Goal: Information Seeking & Learning: Learn about a topic

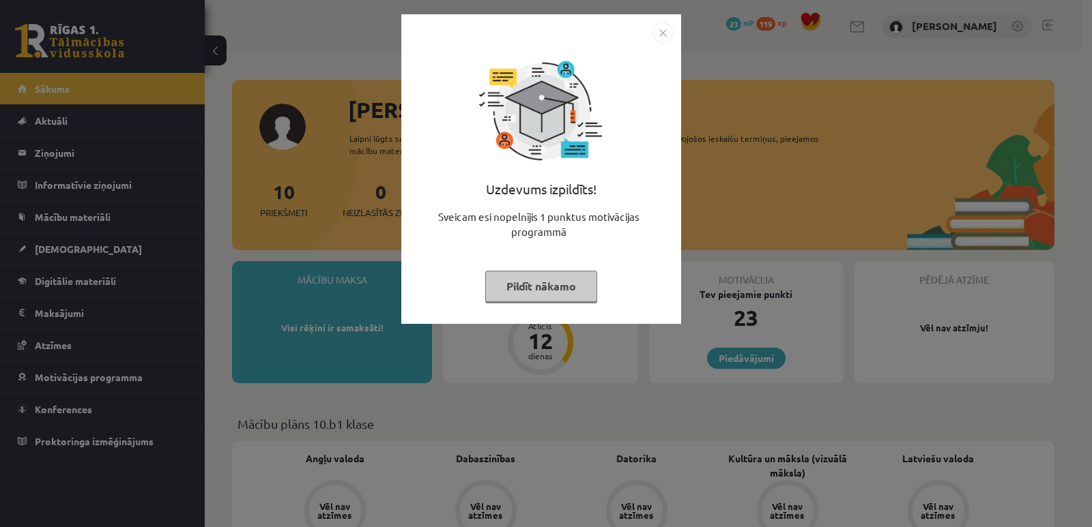
click at [551, 291] on button "Pildīt nākamo" at bounding box center [541, 286] width 112 height 31
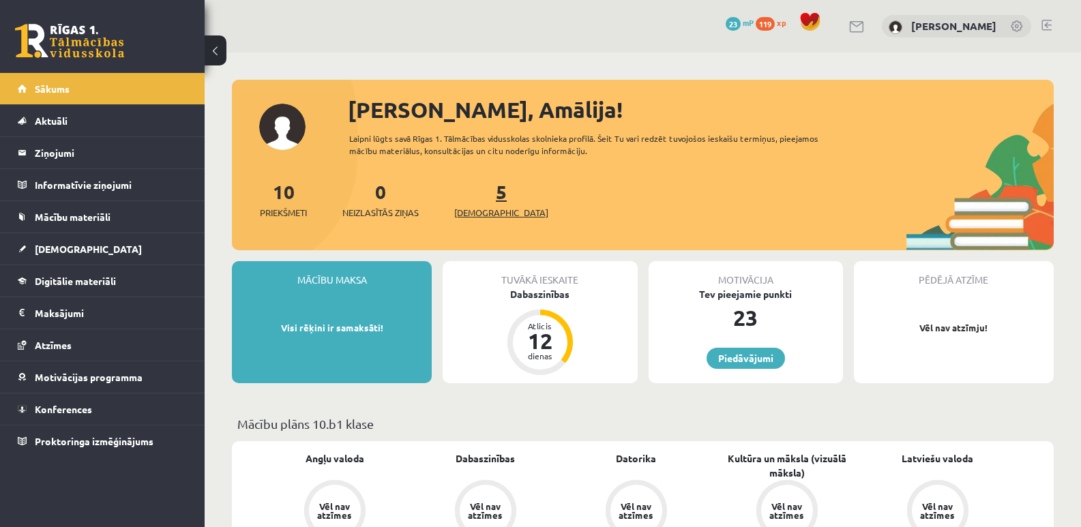
click at [480, 197] on link "5 Ieskaites" at bounding box center [501, 199] width 94 height 40
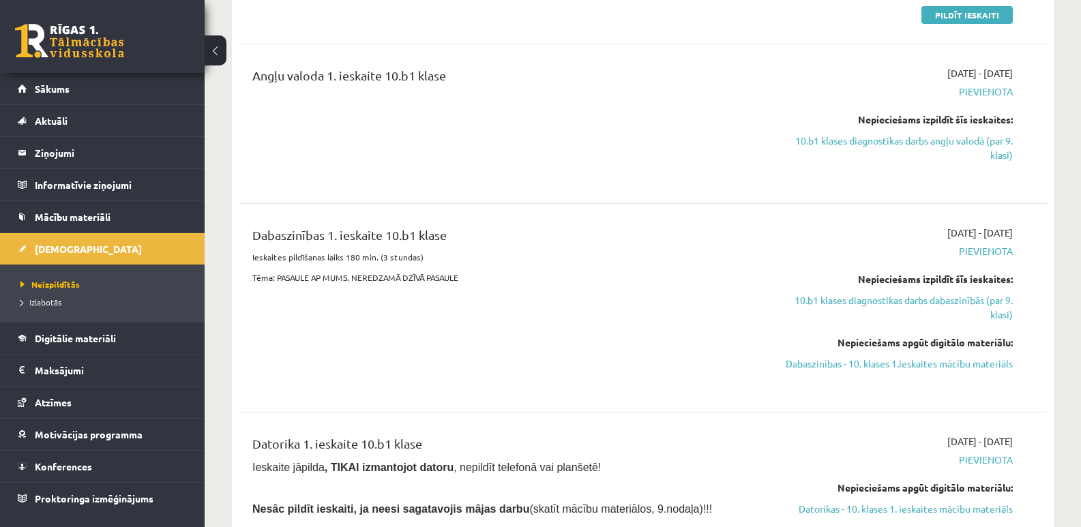
scroll to position [341, 0]
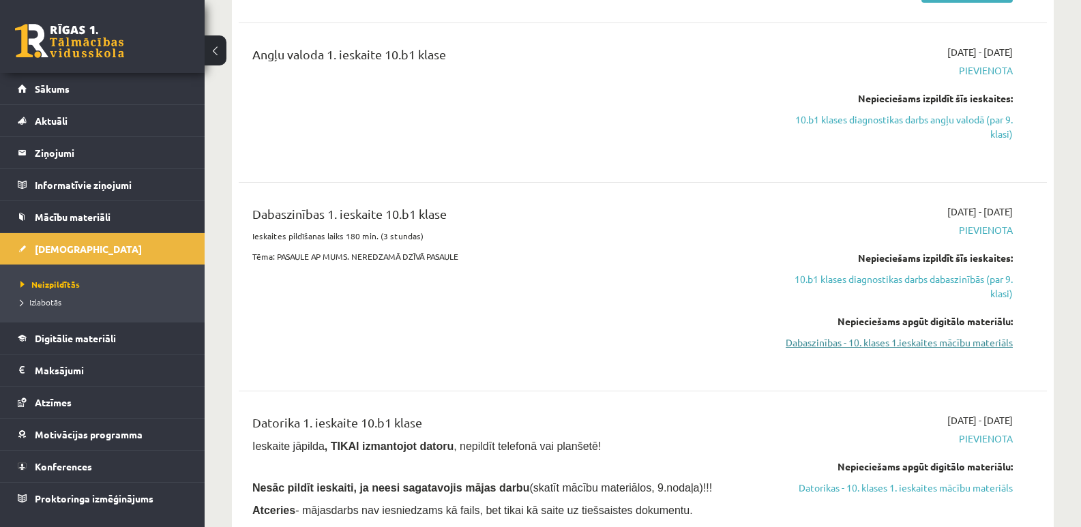
click at [981, 345] on link "Dabaszinības - 10. klases 1.ieskaites mācību materiāls" at bounding box center [893, 343] width 240 height 14
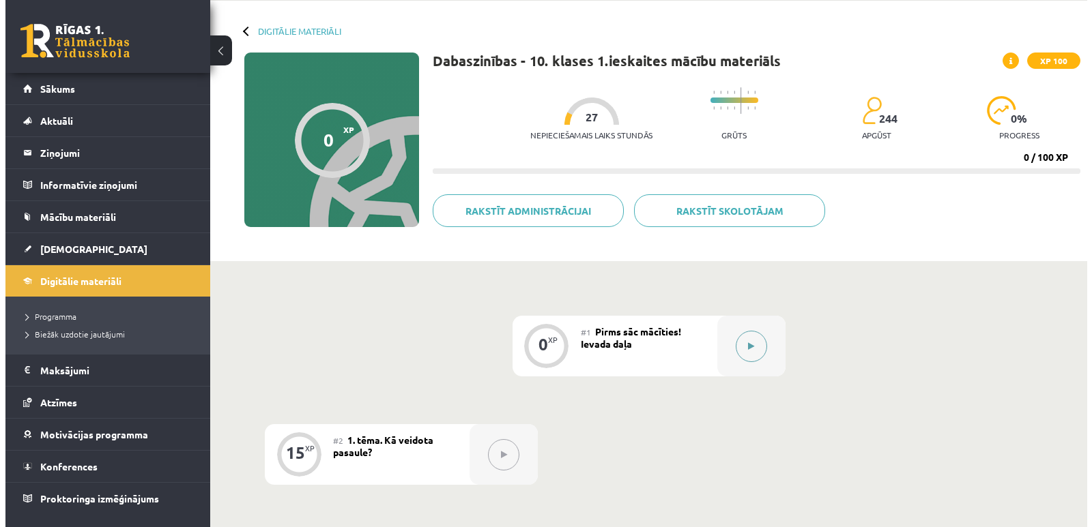
scroll to position [136, 0]
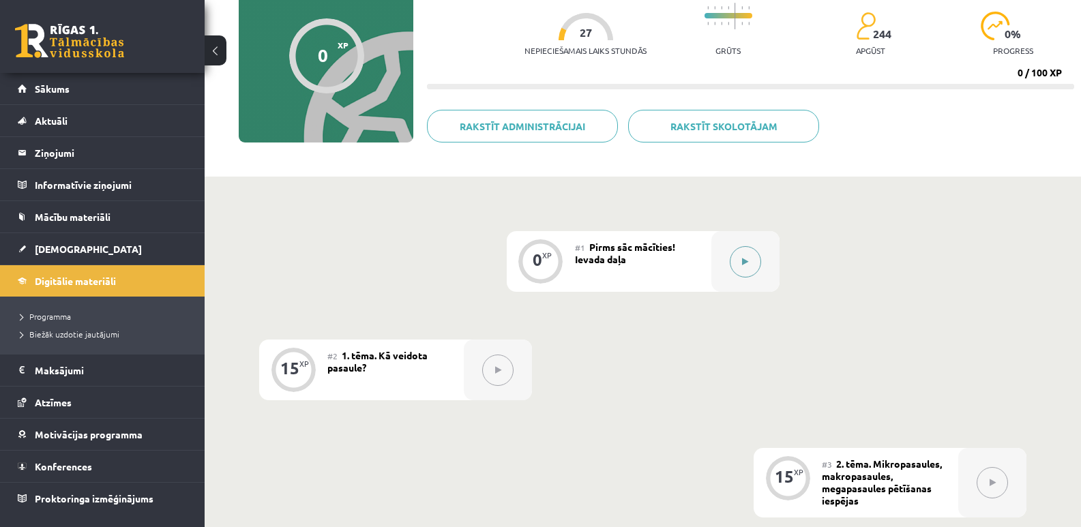
click at [746, 259] on icon at bounding box center [745, 262] width 6 height 8
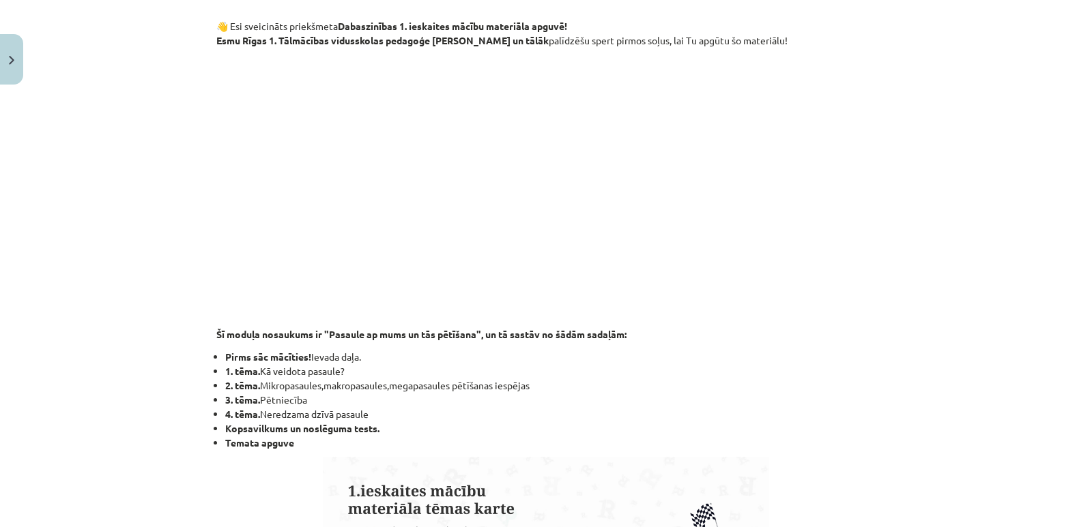
scroll to position [273, 0]
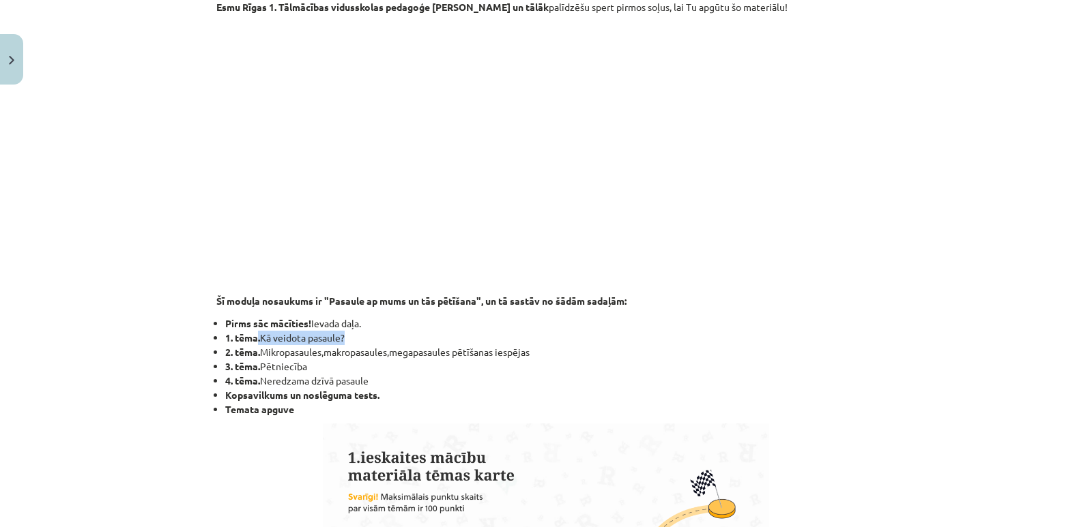
drag, startPoint x: 252, startPoint y: 343, endPoint x: 350, endPoint y: 336, distance: 97.8
click at [350, 336] on li "1. tēma. Kā veidota pasaule?" at bounding box center [550, 338] width 650 height 14
click at [911, 350] on div "Mācību tēma: Dabaszinības - 10. klases 1.ieskaites mācību materiāls #1 Pirms sā…" at bounding box center [546, 263] width 1092 height 527
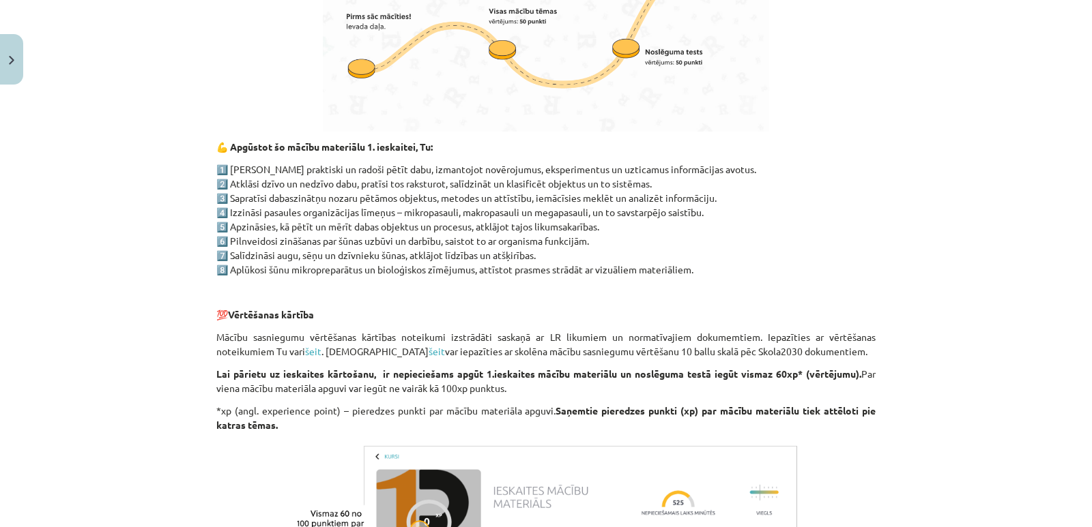
scroll to position [819, 0]
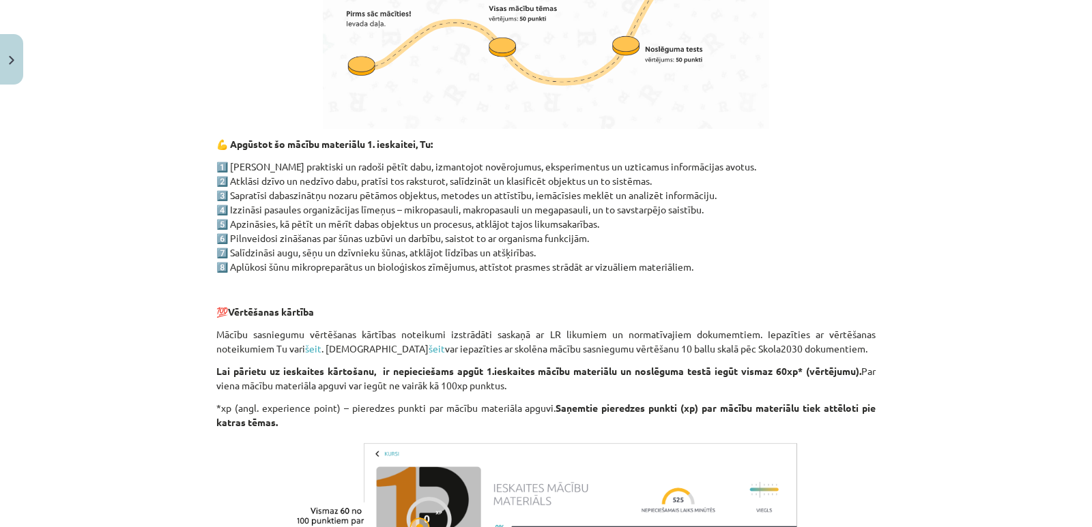
click at [737, 267] on p "1️⃣ [PERSON_NAME] praktiski un radoši pētīt dabu, izmantojot novērojumus, ekspe…" at bounding box center [545, 217] width 659 height 115
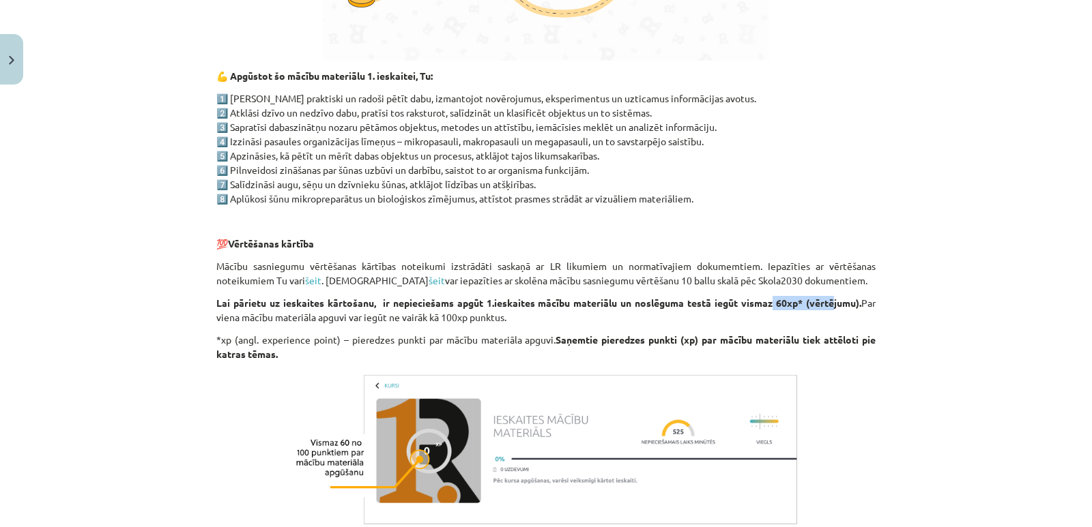
drag, startPoint x: 763, startPoint y: 307, endPoint x: 824, endPoint y: 306, distance: 60.7
click at [824, 306] on strong "Lai pārietu uz ieskaites kārtošanu, ir nepieciešams apgūt 1.ieskaites mācību ma…" at bounding box center [538, 303] width 645 height 12
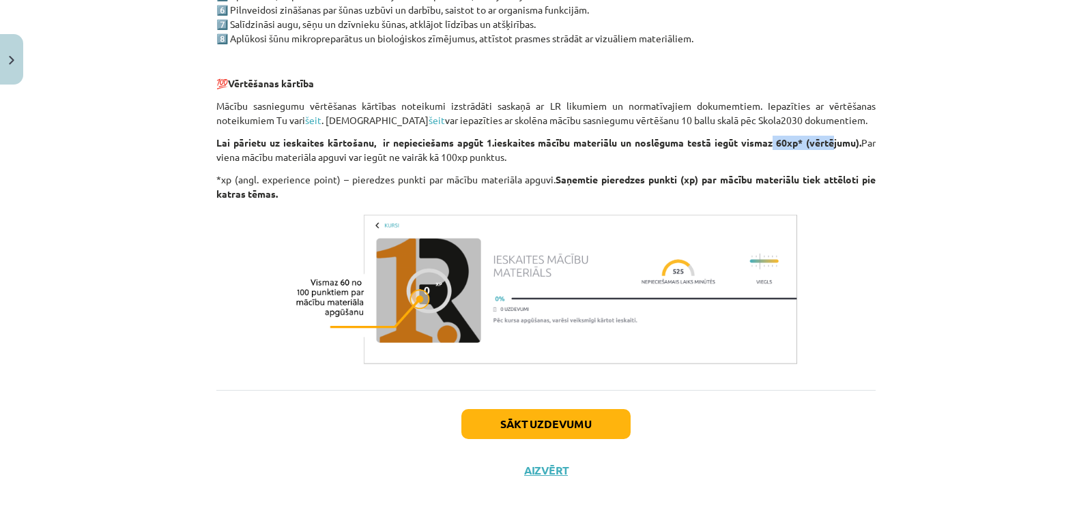
scroll to position [1049, 0]
click at [566, 422] on button "Sākt uzdevumu" at bounding box center [545, 424] width 169 height 30
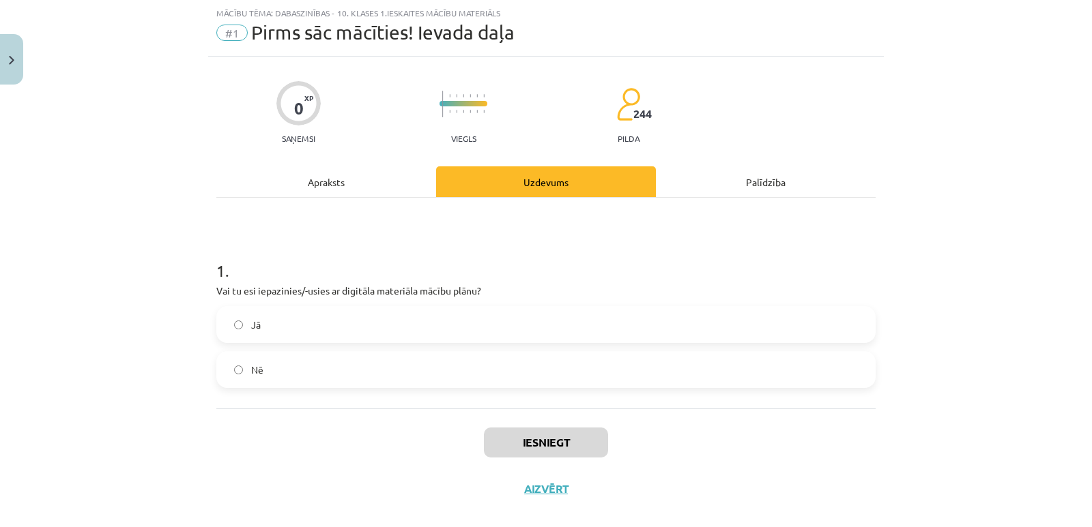
scroll to position [53, 0]
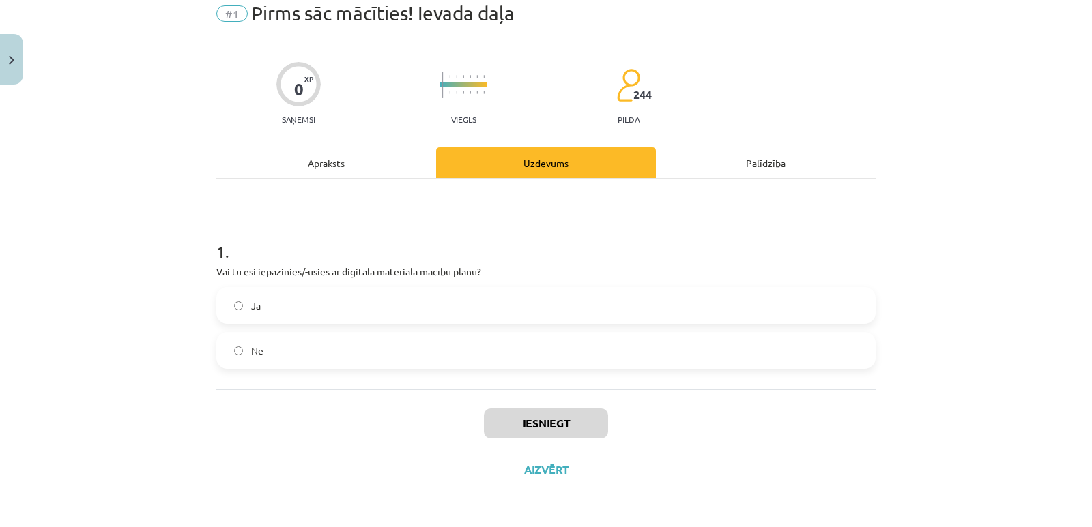
click at [322, 158] on div "Apraksts" at bounding box center [326, 162] width 220 height 31
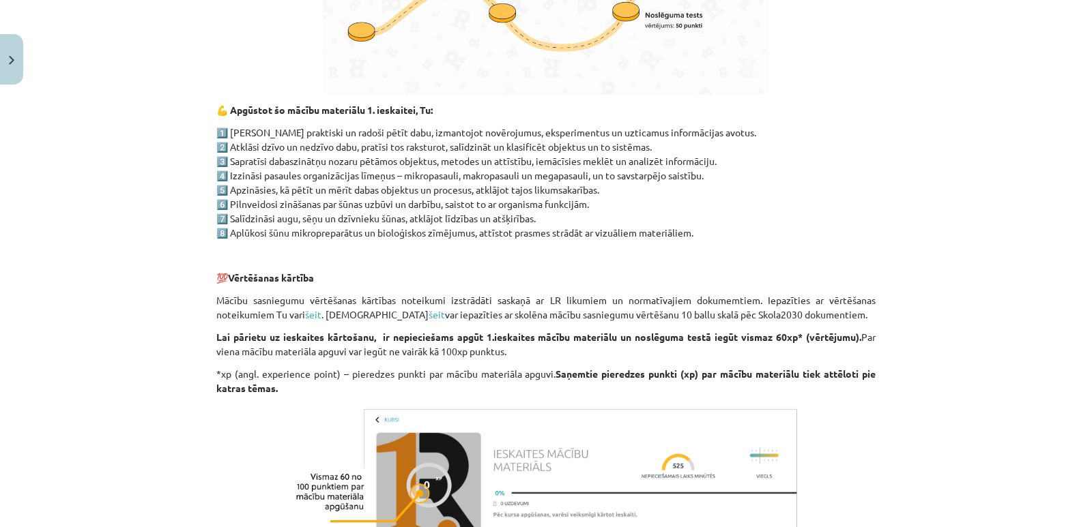
scroll to position [1049, 0]
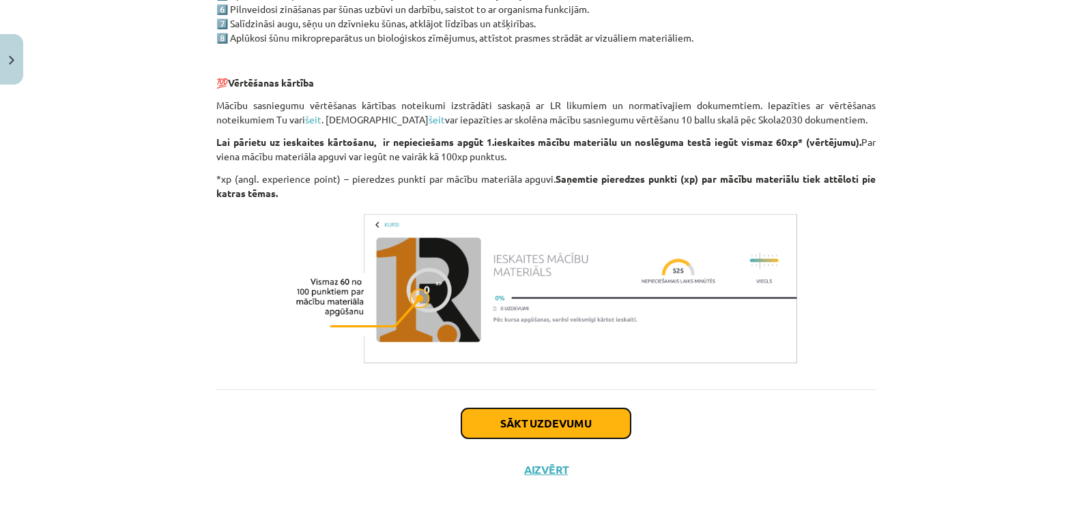
click at [566, 424] on button "Sākt uzdevumu" at bounding box center [545, 424] width 169 height 30
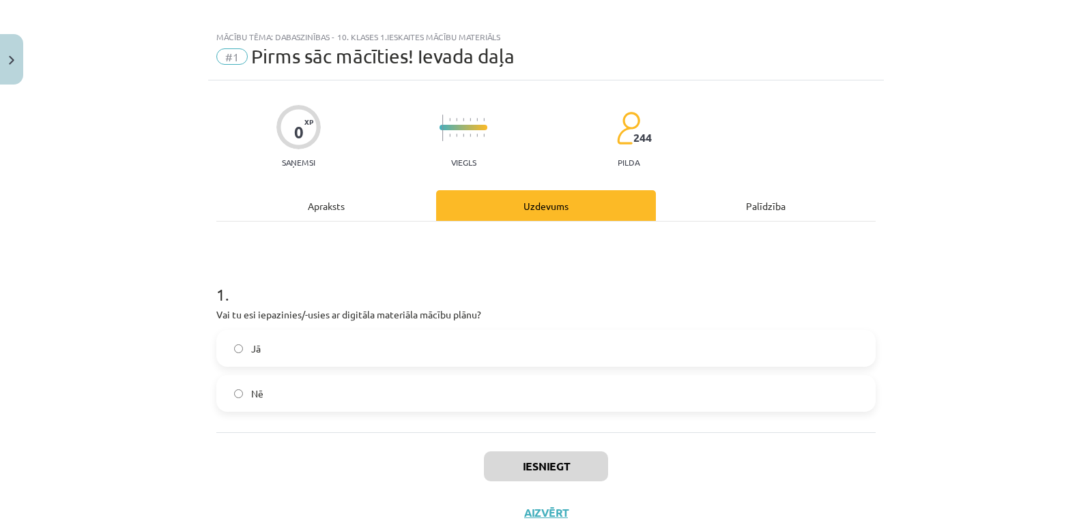
scroll to position [0, 0]
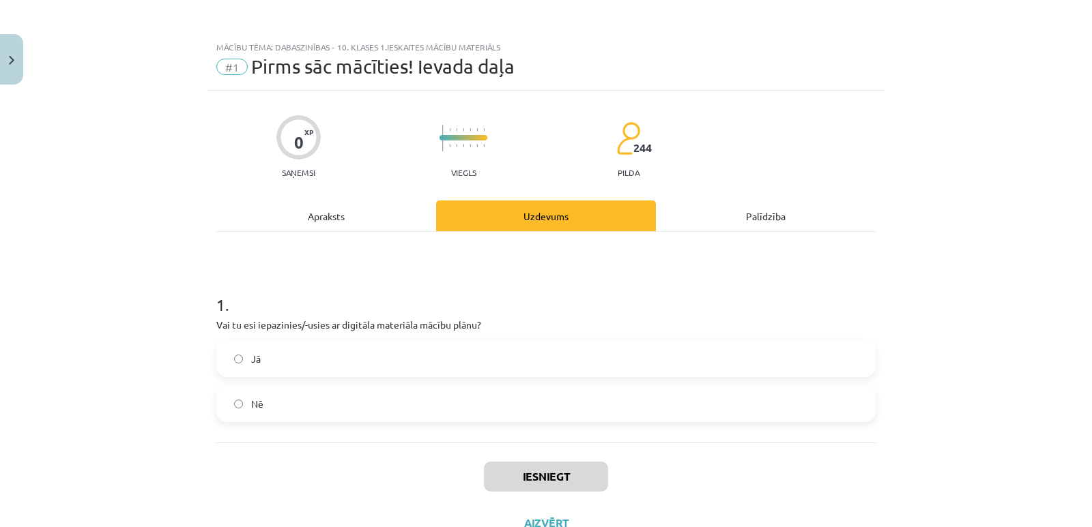
click at [282, 358] on label "Jā" at bounding box center [546, 359] width 656 height 34
click at [559, 473] on button "Iesniegt" at bounding box center [546, 477] width 124 height 30
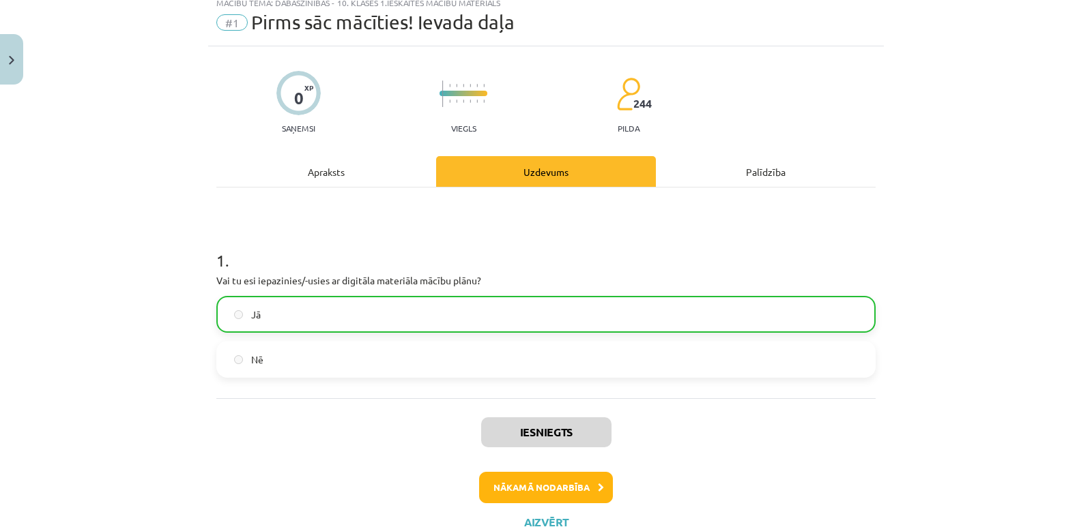
scroll to position [68, 0]
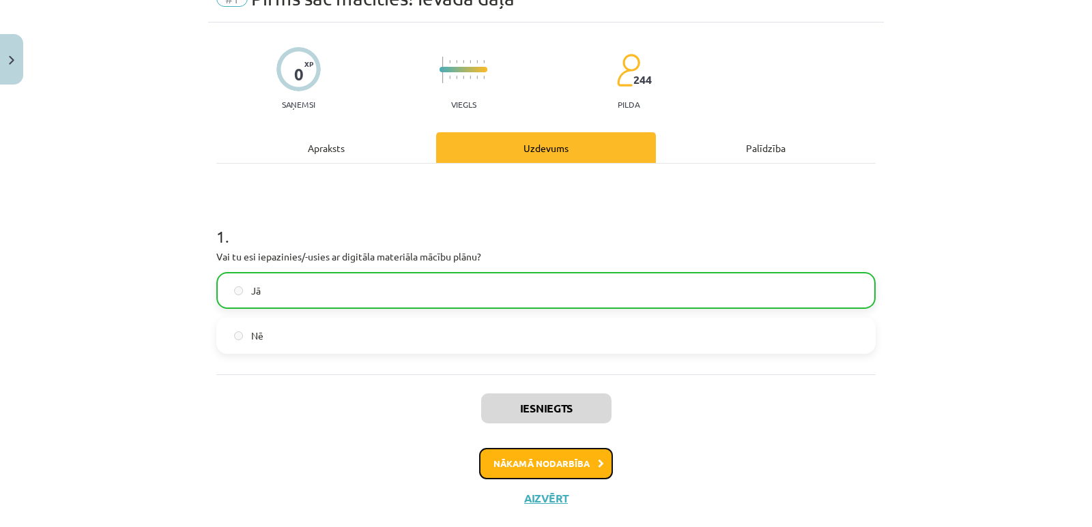
click at [572, 461] on button "Nākamā nodarbība" at bounding box center [546, 463] width 134 height 31
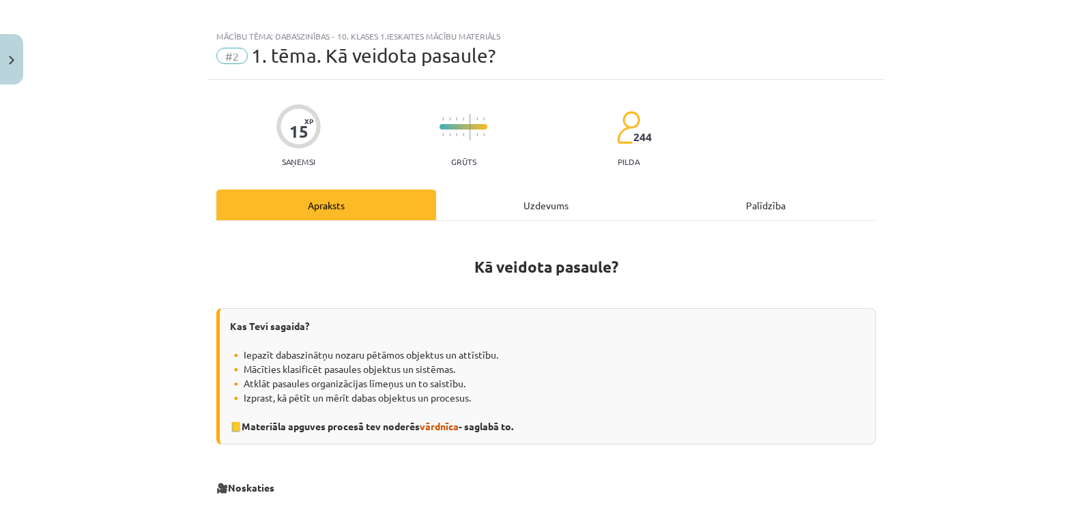
scroll to position [0, 0]
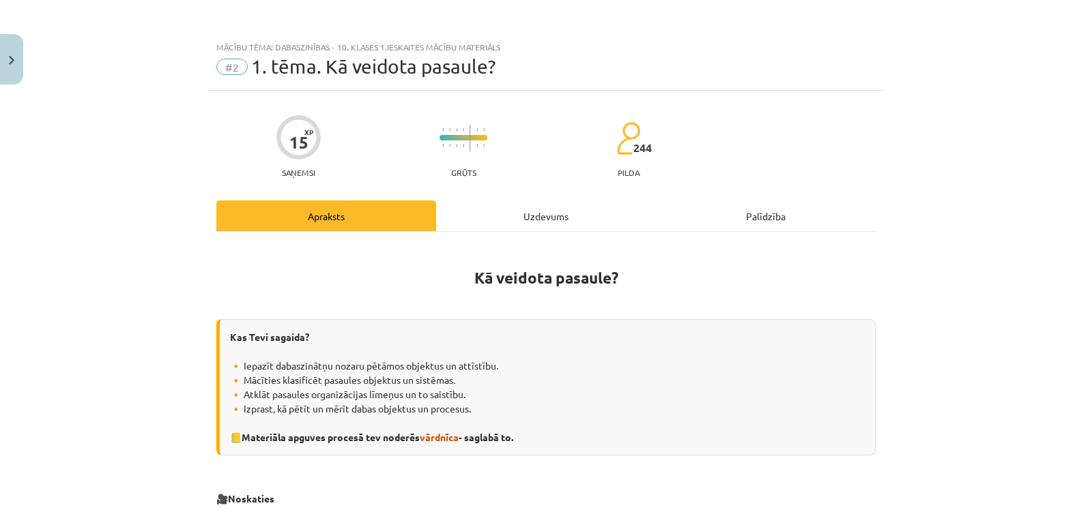
click at [527, 213] on div "Uzdevums" at bounding box center [546, 216] width 220 height 31
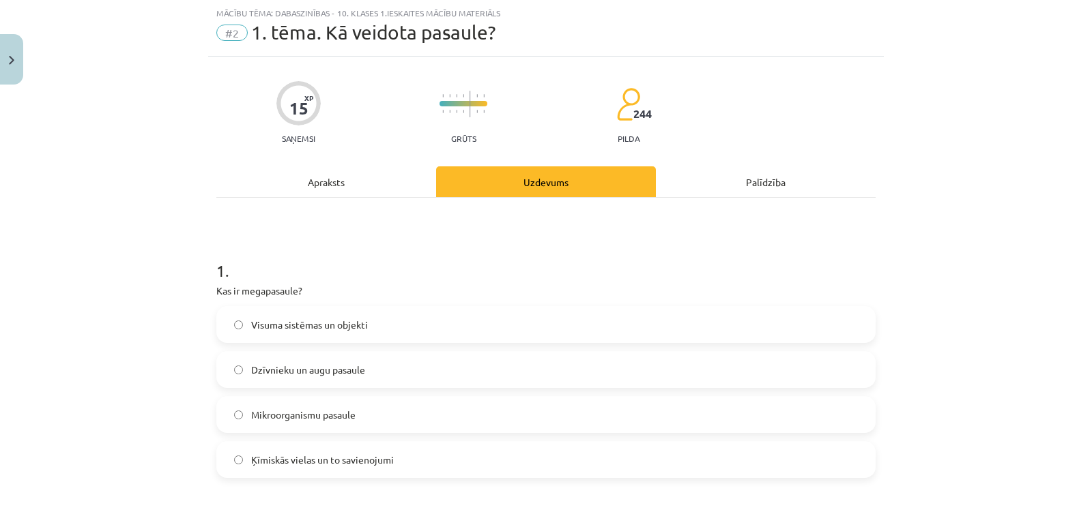
click at [318, 177] on div "Apraksts" at bounding box center [326, 181] width 220 height 31
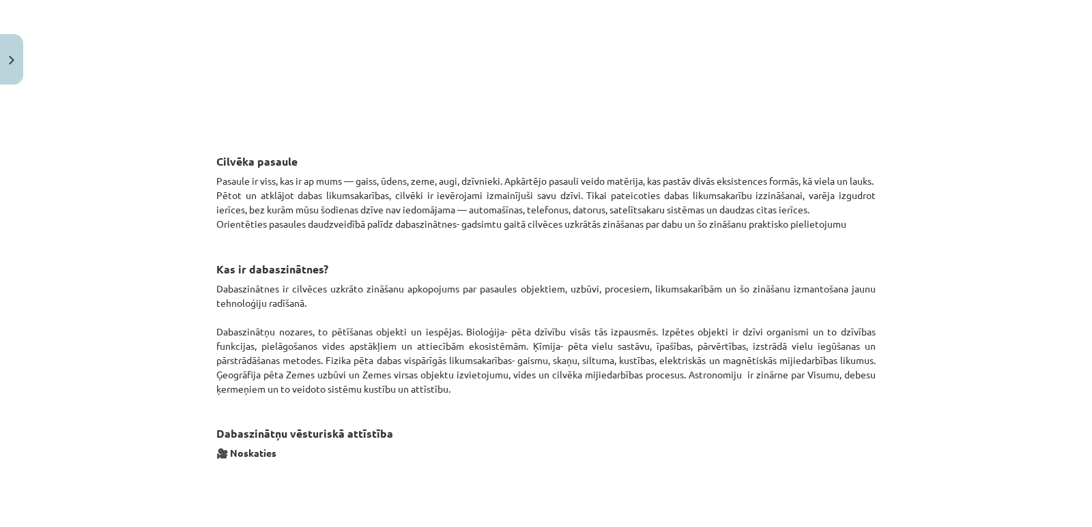
scroll to position [614, 0]
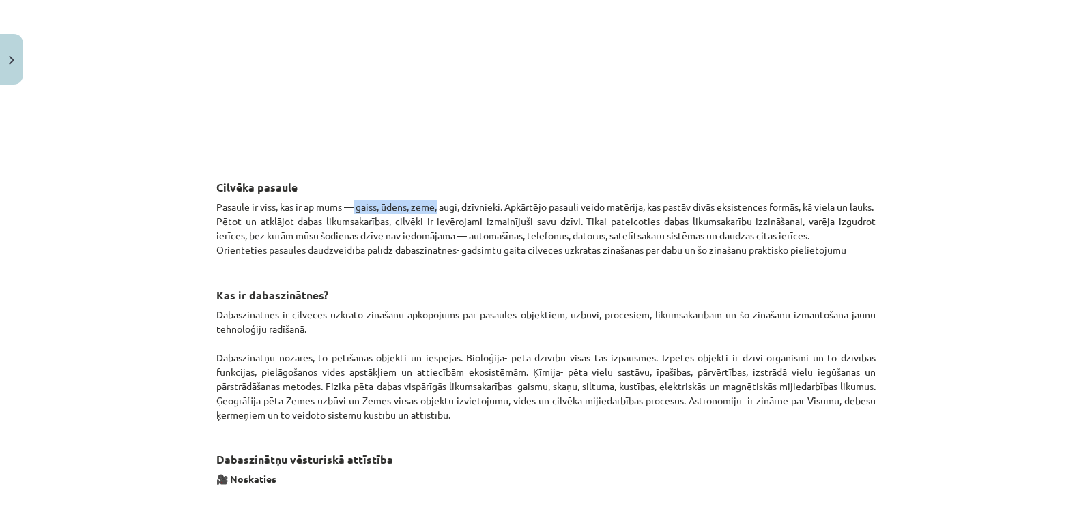
drag, startPoint x: 357, startPoint y: 207, endPoint x: 443, endPoint y: 200, distance: 86.3
click at [443, 200] on p "Pasaule ir viss, kas ir ap mums — gaiss, ūdens, zeme, augi, dzīvnieki. Apkārtēj…" at bounding box center [545, 228] width 659 height 57
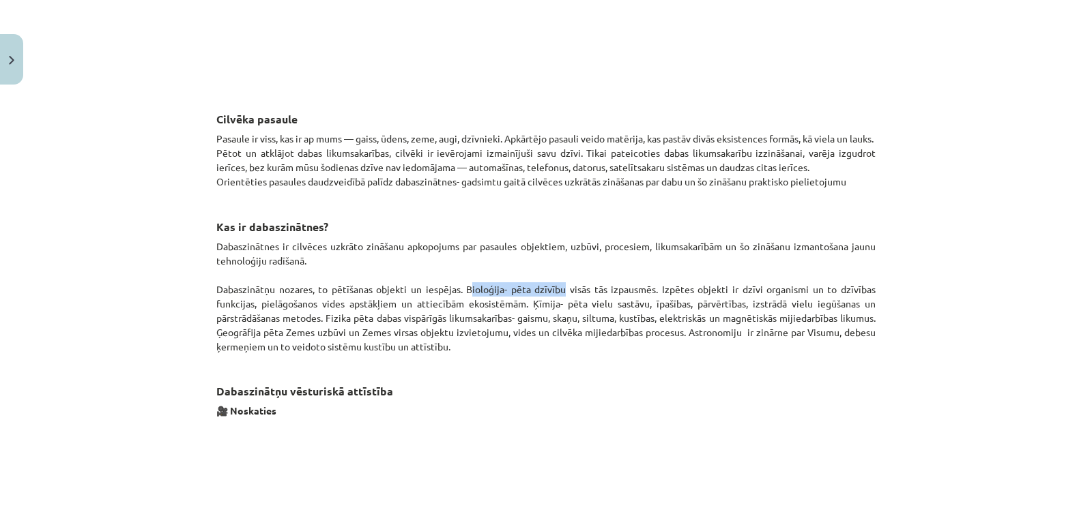
drag, startPoint x: 463, startPoint y: 290, endPoint x: 557, endPoint y: 290, distance: 94.2
click at [557, 290] on p "Dabaszinātnes ir cilvēces uzkrāto zināšanu apkopojums par pasaules objektiem, u…" at bounding box center [545, 296] width 659 height 115
drag, startPoint x: 568, startPoint y: 308, endPoint x: 687, endPoint y: 302, distance: 118.9
click at [687, 302] on p "Dabaszinātnes ir cilvēces uzkrāto zināšanu apkopojums par pasaules objektiem, u…" at bounding box center [545, 296] width 659 height 115
drag, startPoint x: 394, startPoint y: 317, endPoint x: 557, endPoint y: 313, distance: 163.1
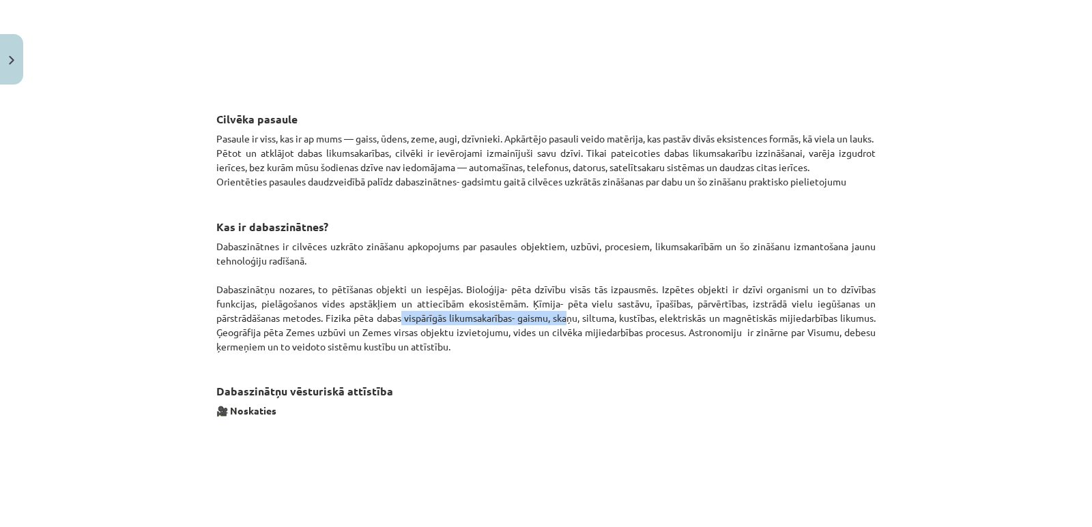
click at [557, 313] on p "Dabaszinātnes ir cilvēces uzkrāto zināšanu apkopojums par pasaules objektiem, u…" at bounding box center [545, 296] width 659 height 115
drag, startPoint x: 267, startPoint y: 334, endPoint x: 341, endPoint y: 334, distance: 73.7
click at [341, 334] on p "Dabaszinātnes ir cilvēces uzkrāto zināšanu apkopojums par pasaules objektiem, u…" at bounding box center [545, 296] width 659 height 115
drag, startPoint x: 295, startPoint y: 376, endPoint x: 438, endPoint y: 368, distance: 142.8
click at [296, 375] on h3 "Dabaszinātņu vēsturiskā attīstība" at bounding box center [545, 381] width 659 height 38
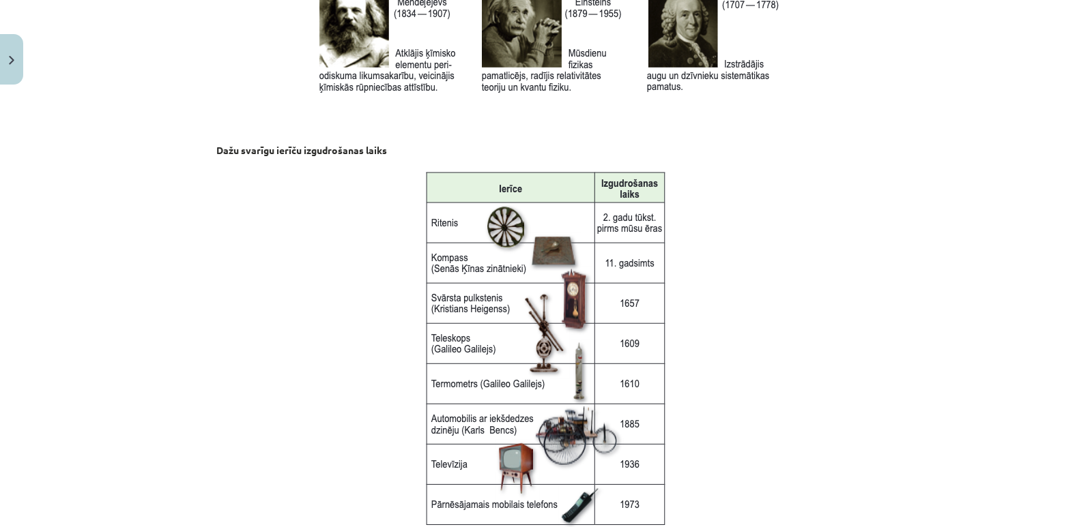
scroll to position [1606, 0]
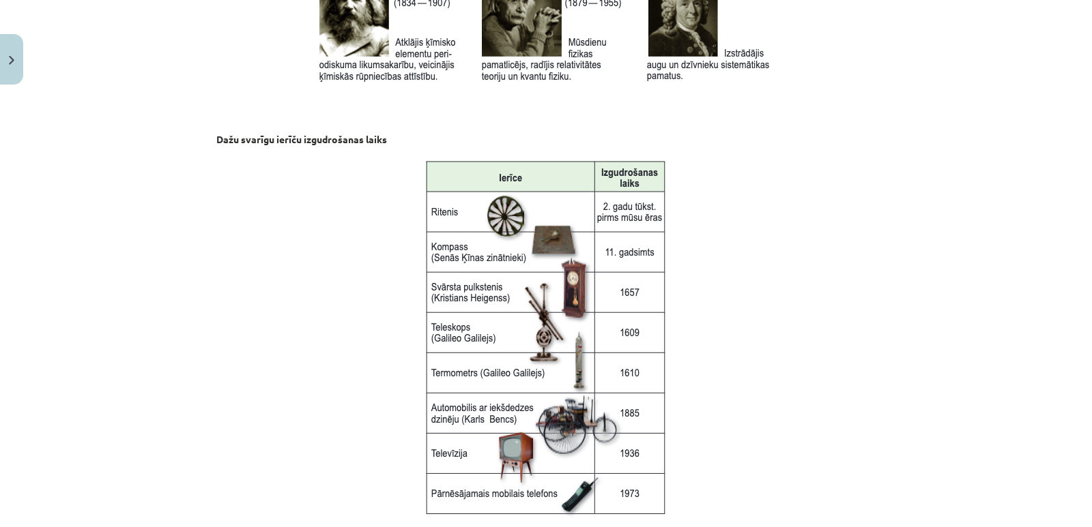
click at [589, 272] on img at bounding box center [546, 337] width 248 height 364
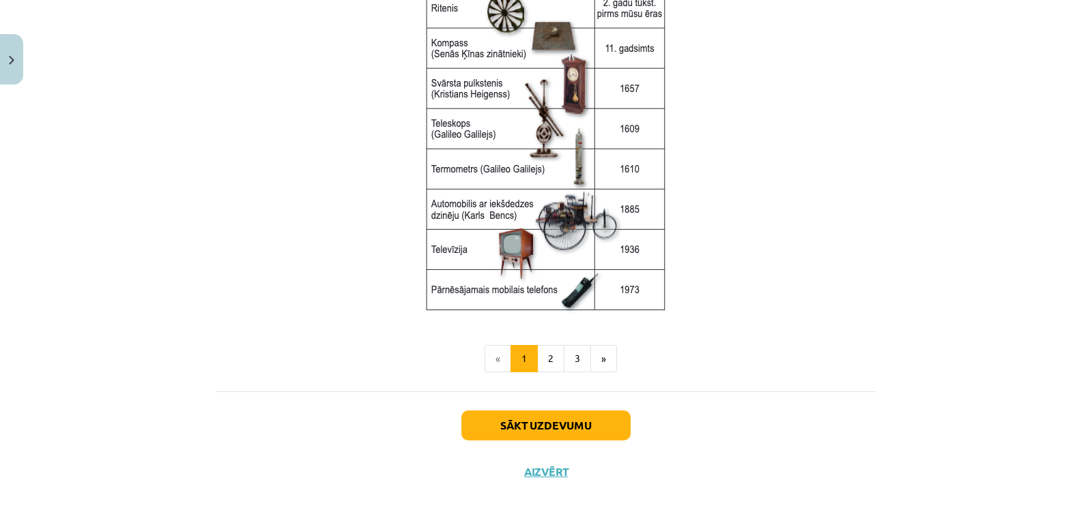
scroll to position [1811, 0]
click at [543, 360] on button "2" at bounding box center [550, 358] width 27 height 27
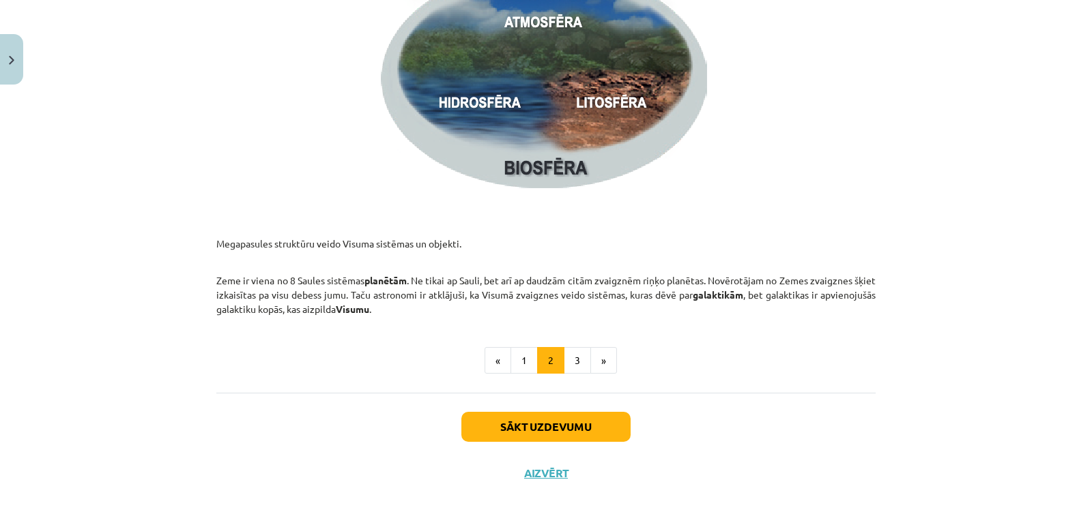
scroll to position [2043, 0]
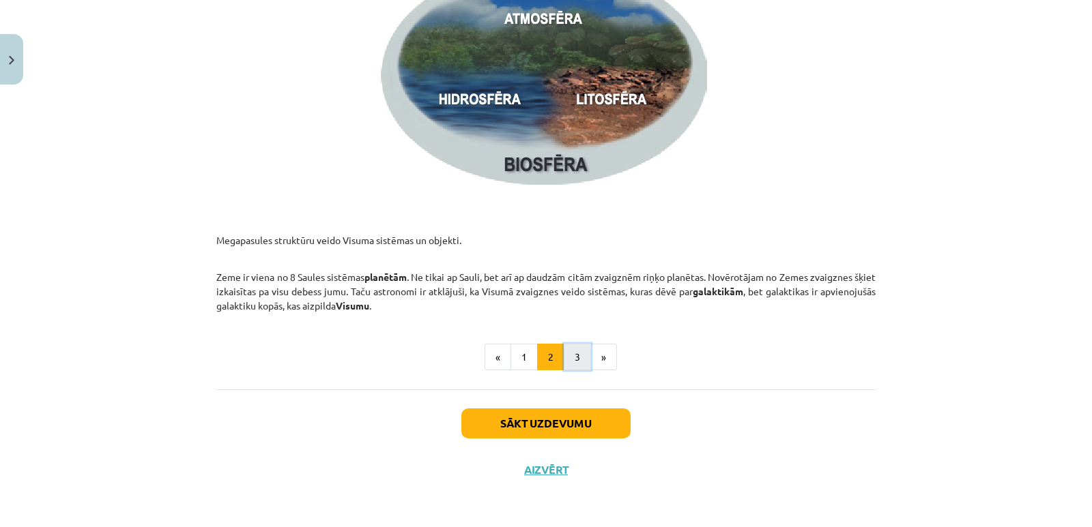
click at [570, 358] on button "3" at bounding box center [577, 357] width 27 height 27
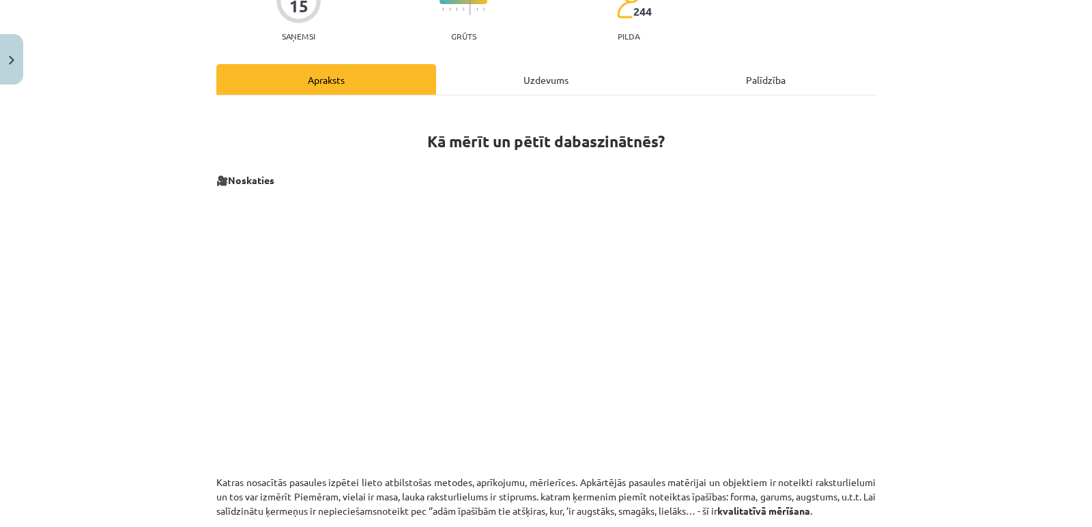
scroll to position [0, 0]
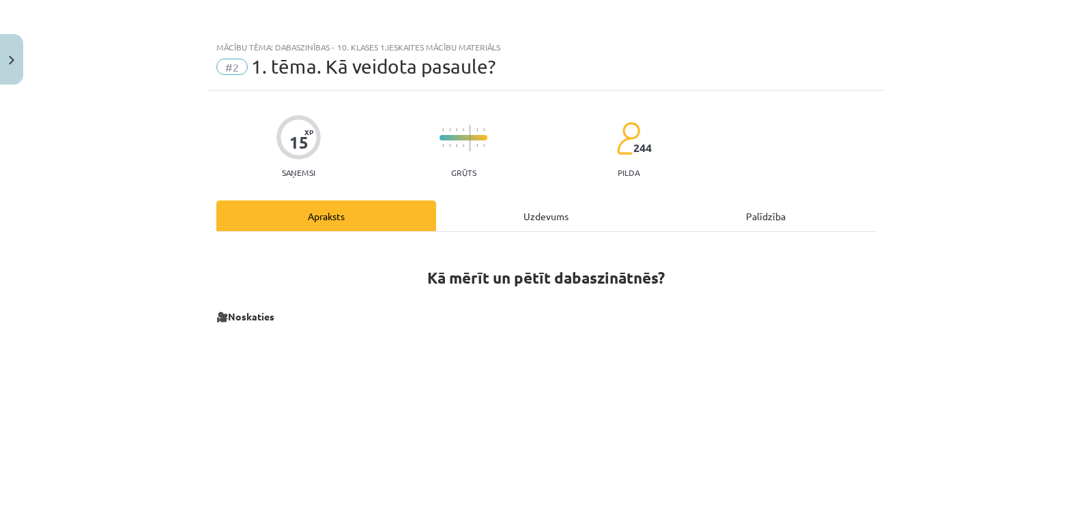
click at [523, 210] on div "Uzdevums" at bounding box center [546, 216] width 220 height 31
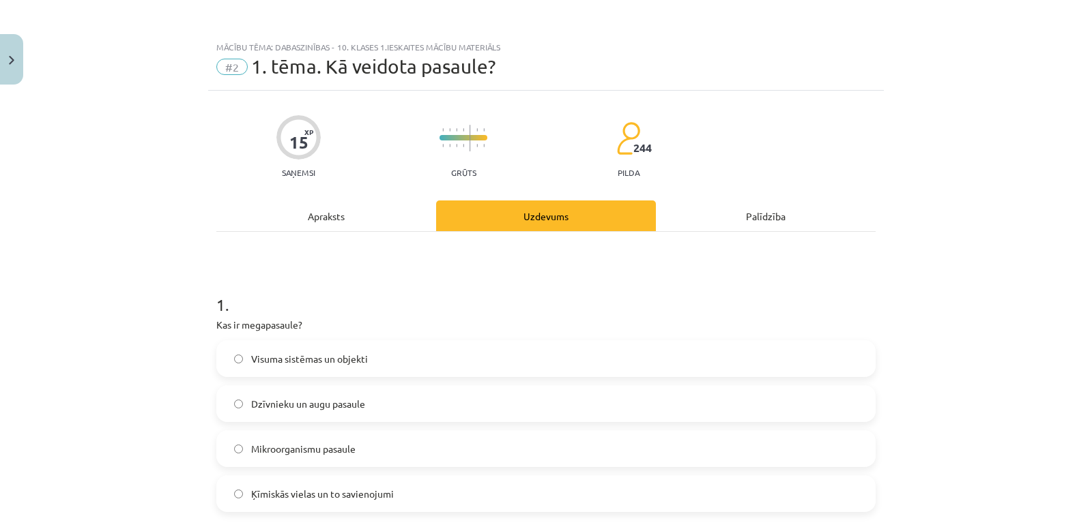
click at [333, 220] on div "Apraksts" at bounding box center [326, 216] width 220 height 31
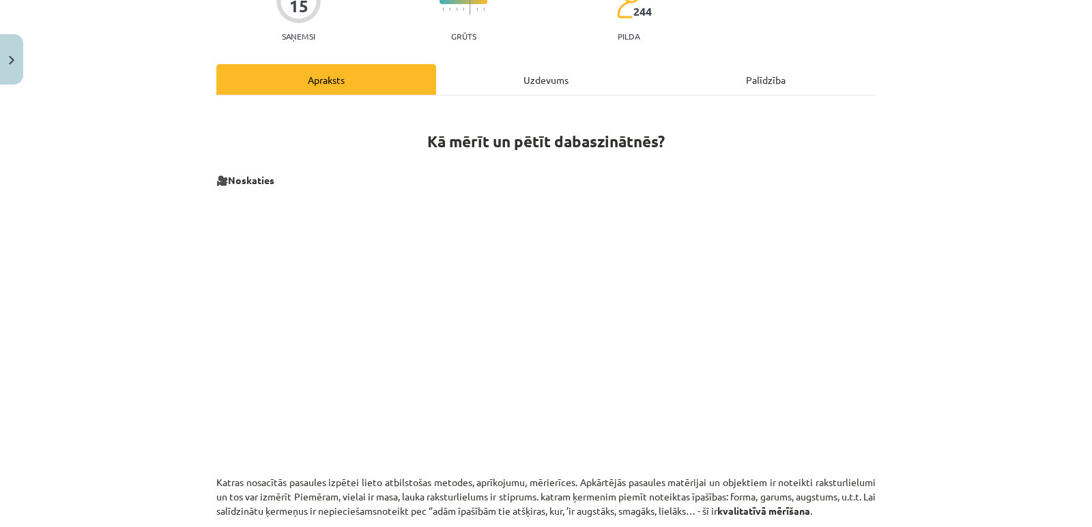
scroll to position [409, 0]
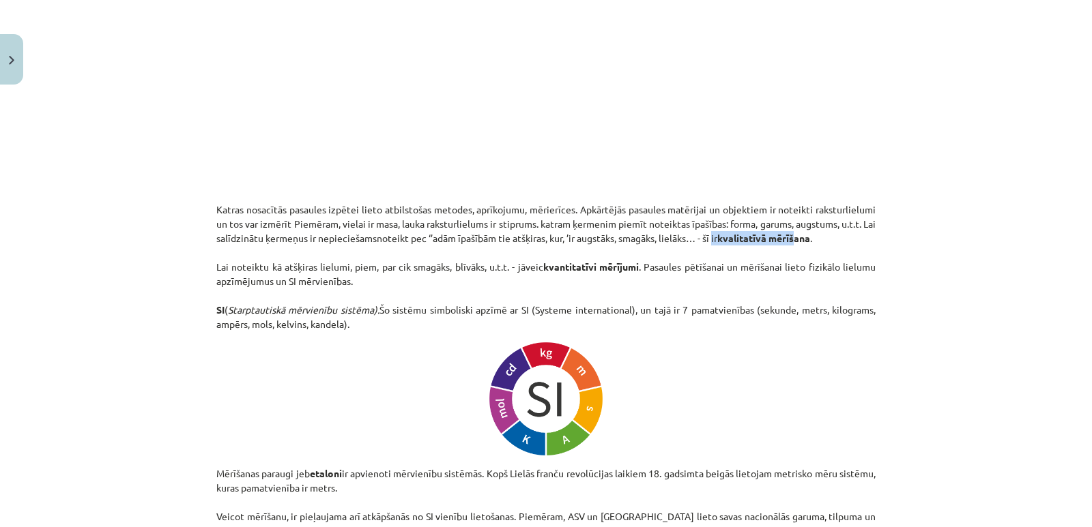
drag, startPoint x: 726, startPoint y: 242, endPoint x: 813, endPoint y: 241, distance: 87.3
click at [813, 241] on p "Katras nosacītās pasaules izpētei lieto atbilstošas metodes, aprīkojumu, mērier…" at bounding box center [545, 267] width 659 height 129
click at [657, 244] on p "Katras nosacītās pasaules izpētei lieto atbilstošas metodes, aprīkojumu, mērier…" at bounding box center [545, 267] width 659 height 129
drag, startPoint x: 512, startPoint y: 271, endPoint x: 626, endPoint y: 273, distance: 114.0
click at [626, 273] on p "Katras nosacītās pasaules izpētei lieto atbilstošas metodes, aprīkojumu, mērier…" at bounding box center [545, 267] width 659 height 129
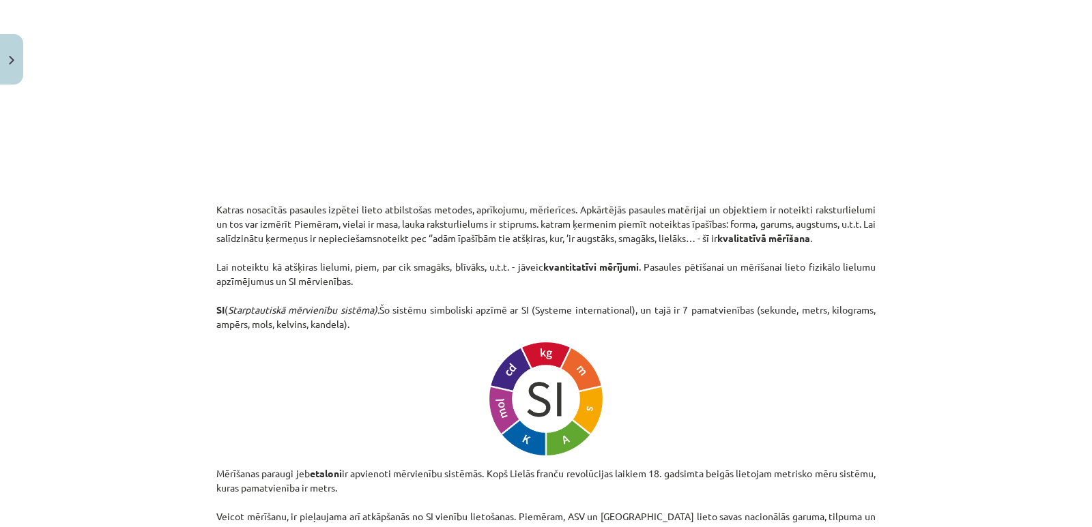
click at [635, 291] on p "Katras nosacītās pasaules izpētei lieto atbilstošas metodes, aprīkojumu, mērier…" at bounding box center [545, 267] width 659 height 129
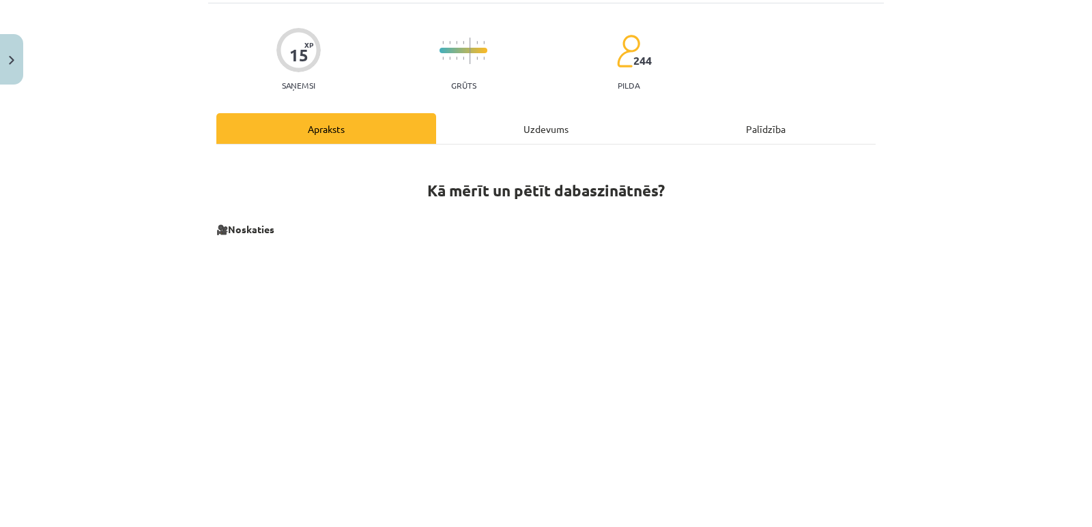
scroll to position [0, 0]
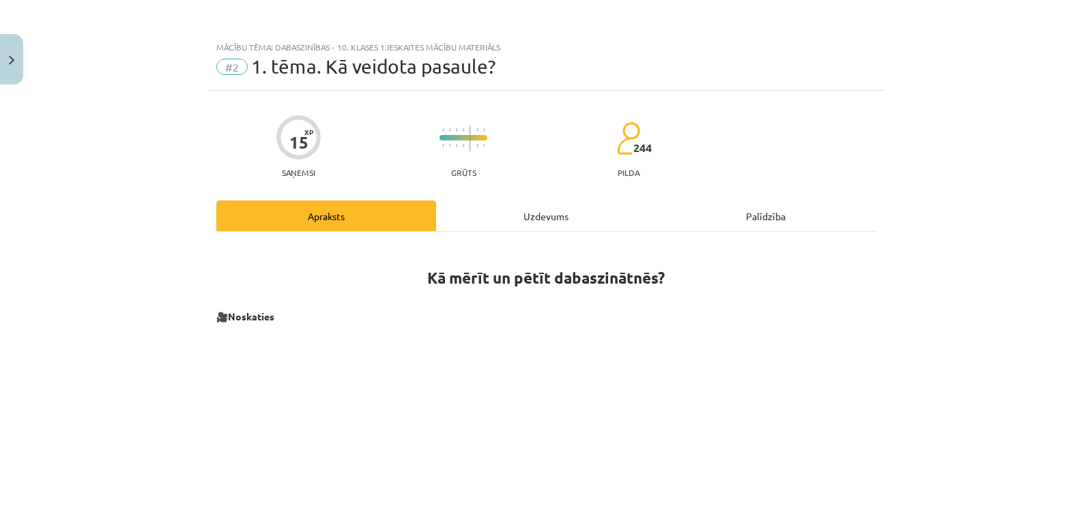
click at [527, 218] on div "Uzdevums" at bounding box center [546, 216] width 220 height 31
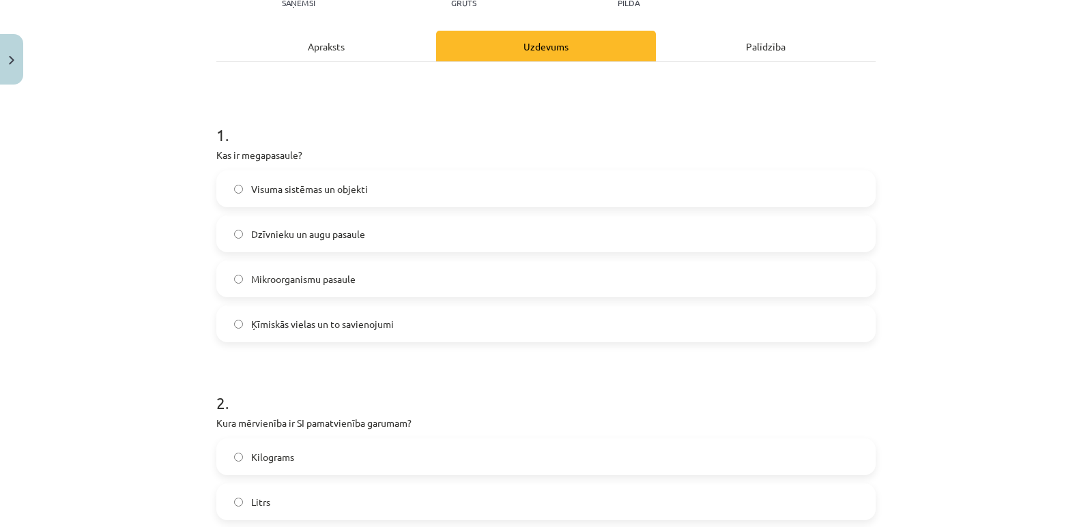
scroll to position [171, 0]
click at [276, 200] on label "Visuma sistēmas un objekti" at bounding box center [546, 188] width 656 height 34
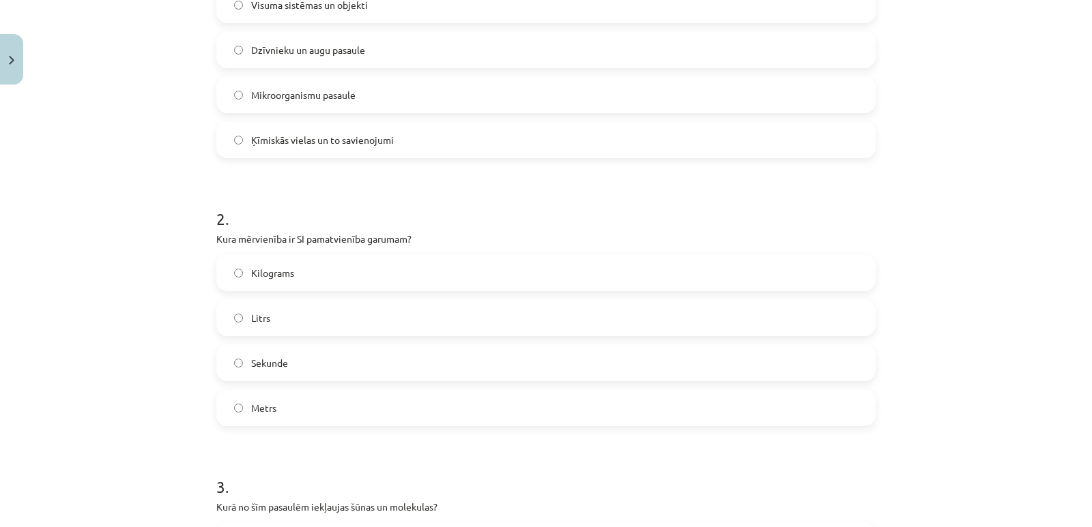
scroll to position [375, 0]
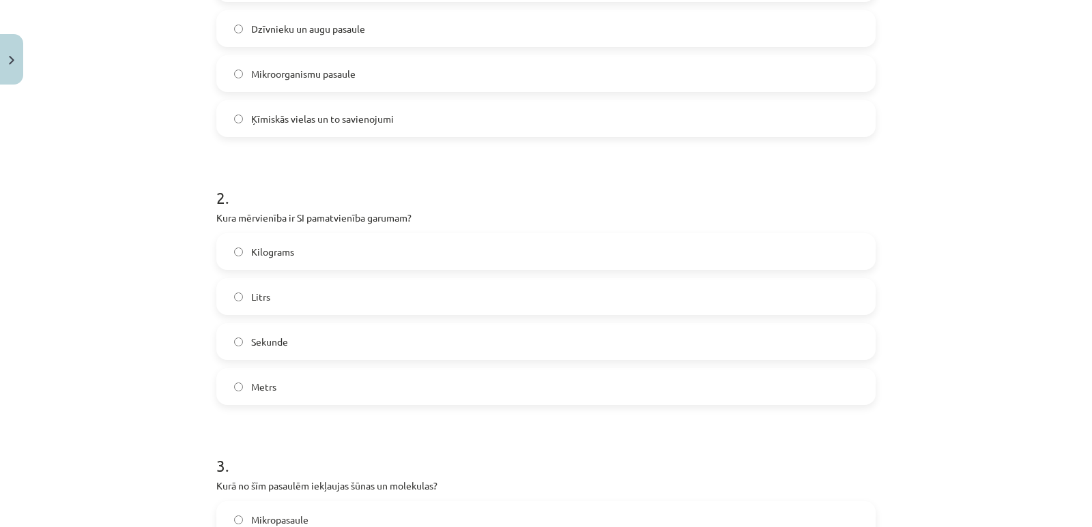
click at [265, 396] on label "Metrs" at bounding box center [546, 387] width 656 height 34
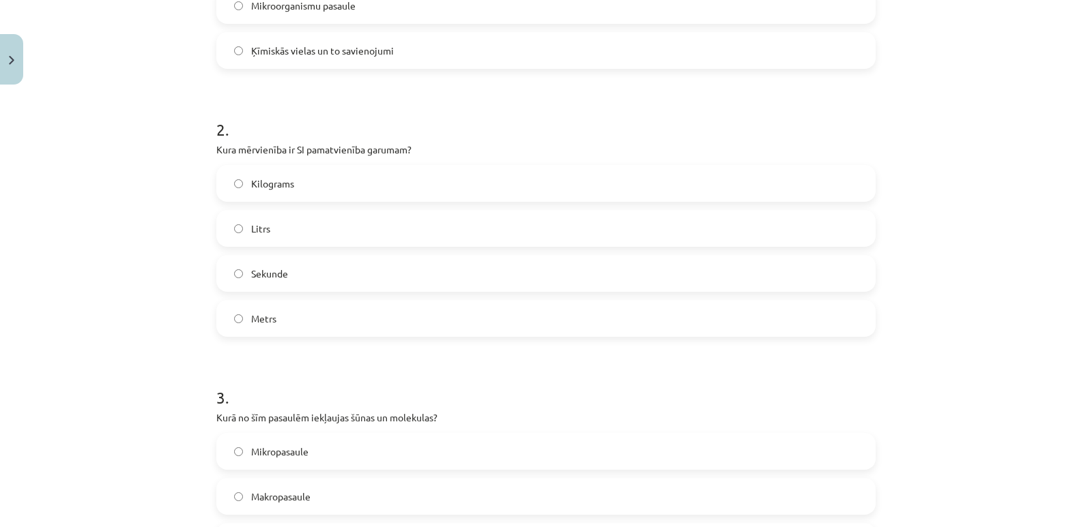
scroll to position [102, 0]
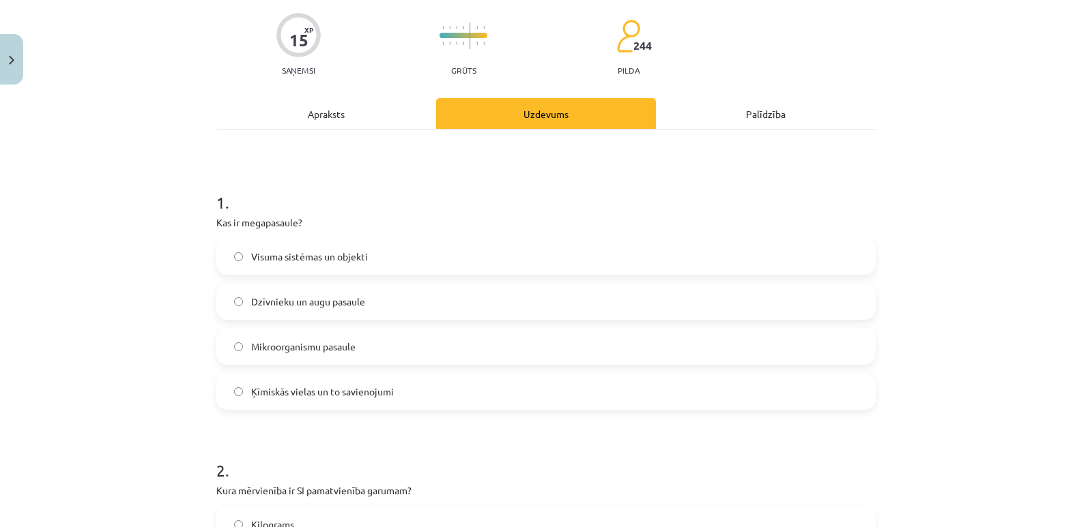
click at [325, 117] on div "Apraksts" at bounding box center [326, 113] width 220 height 31
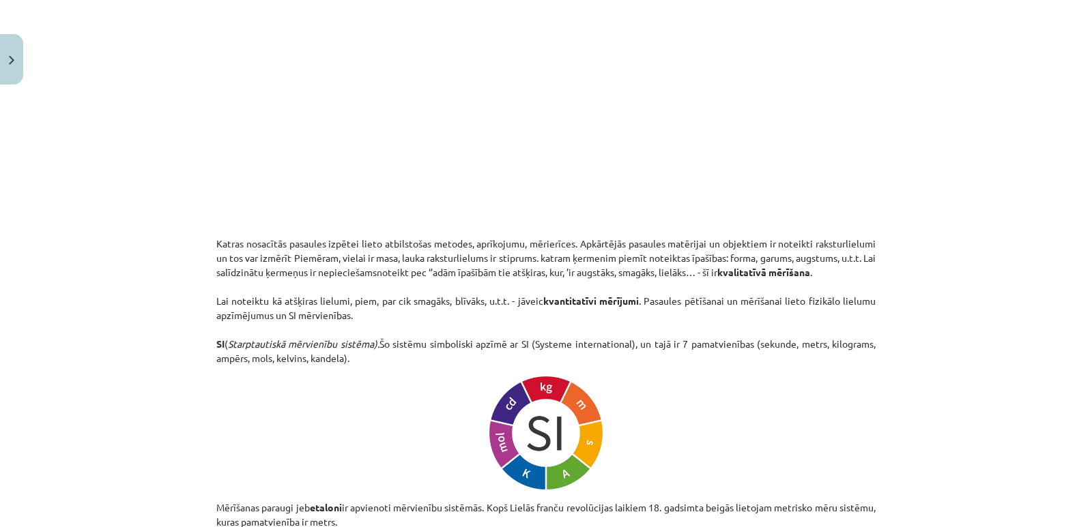
scroll to position [0, 0]
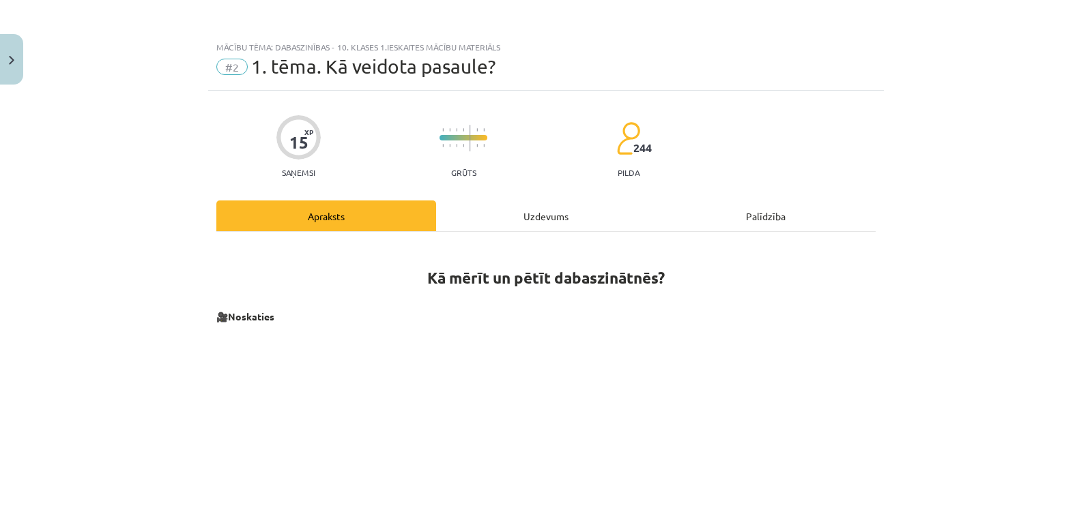
click at [523, 213] on div "Uzdevums" at bounding box center [546, 216] width 220 height 31
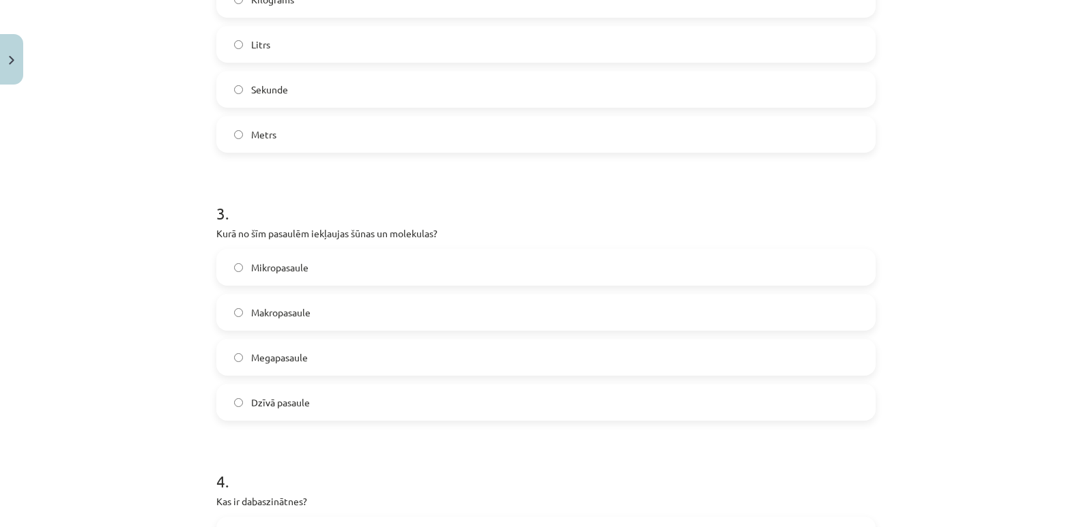
scroll to position [648, 0]
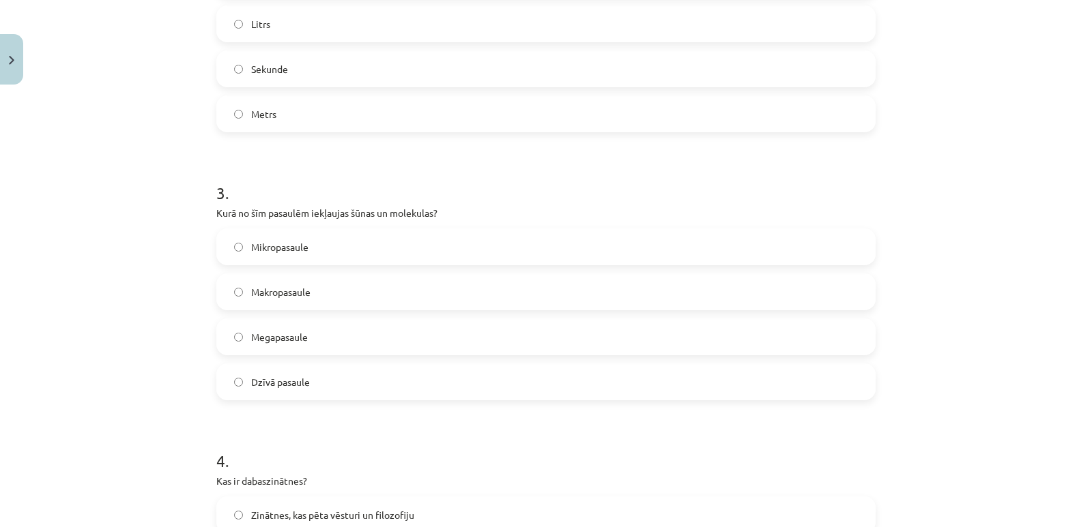
click at [278, 245] on span "Mikropasaule" at bounding box center [279, 247] width 57 height 14
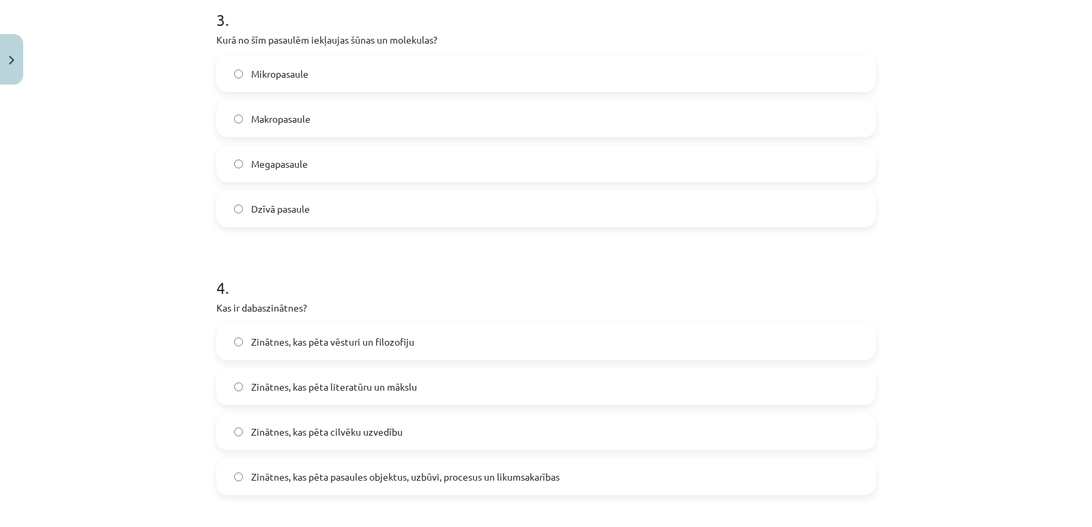
scroll to position [853, 0]
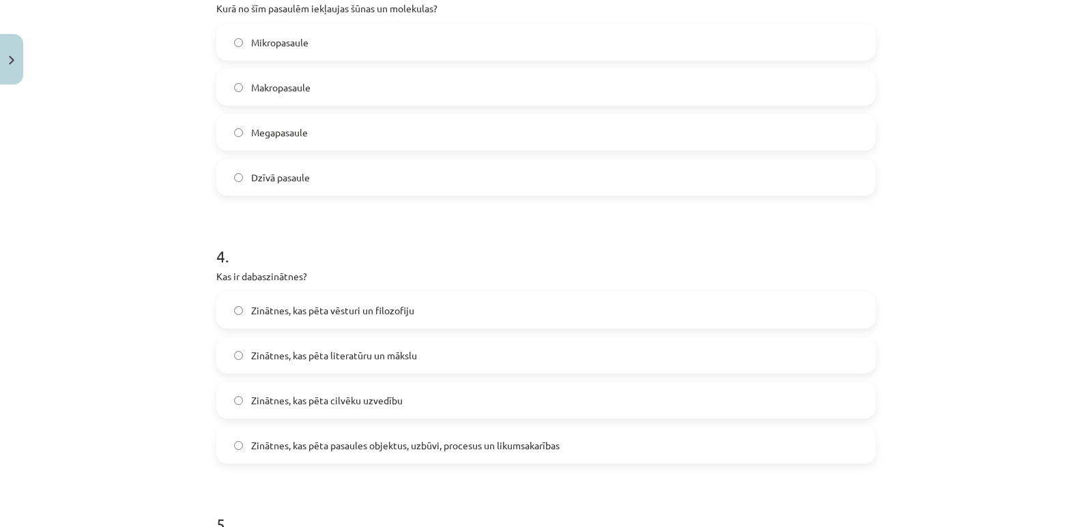
click at [373, 451] on span "Zinātnes, kas pēta pasaules objektus, uzbūvi, procesus un likumsakarības" at bounding box center [405, 446] width 308 height 14
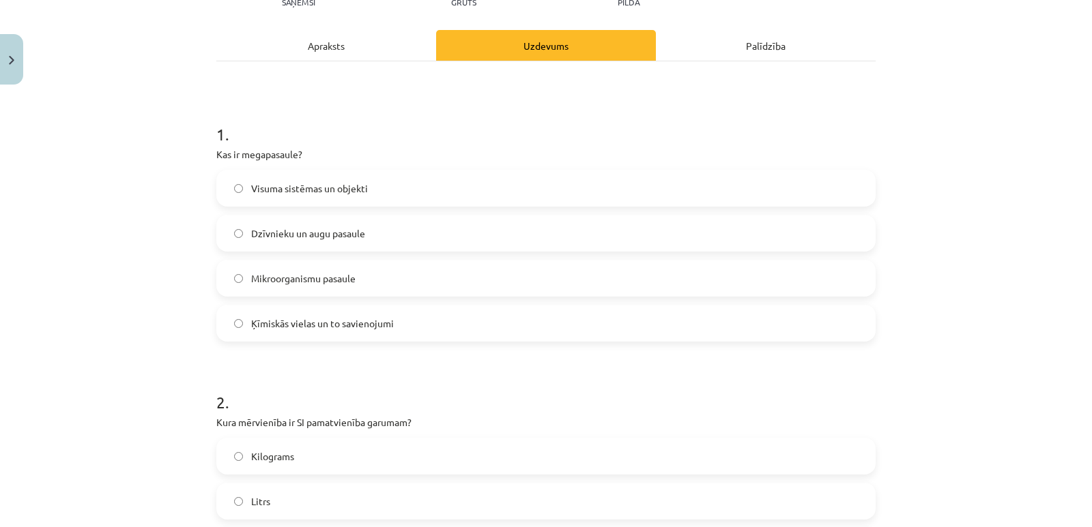
scroll to position [0, 0]
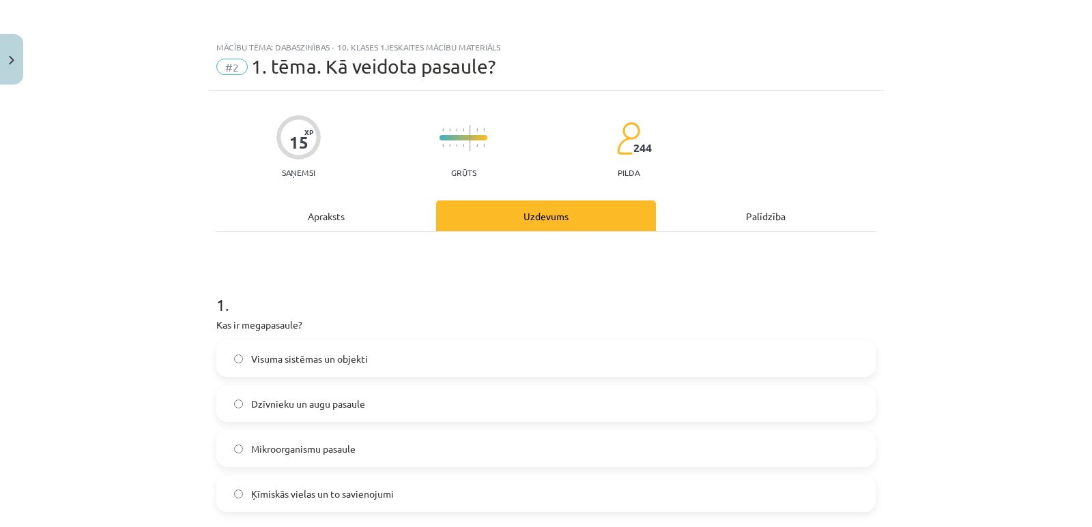
click at [332, 211] on div "Apraksts" at bounding box center [326, 216] width 220 height 31
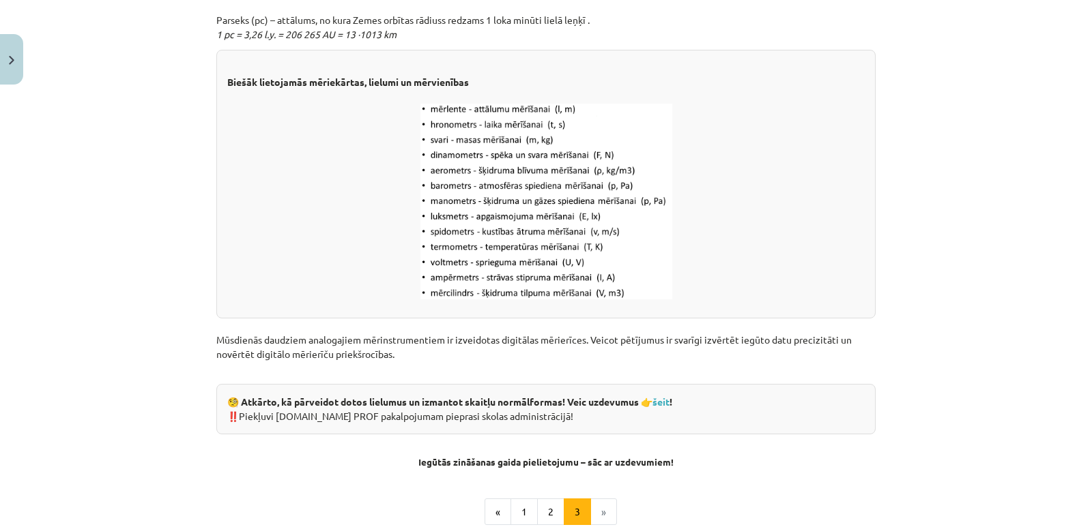
scroll to position [1773, 0]
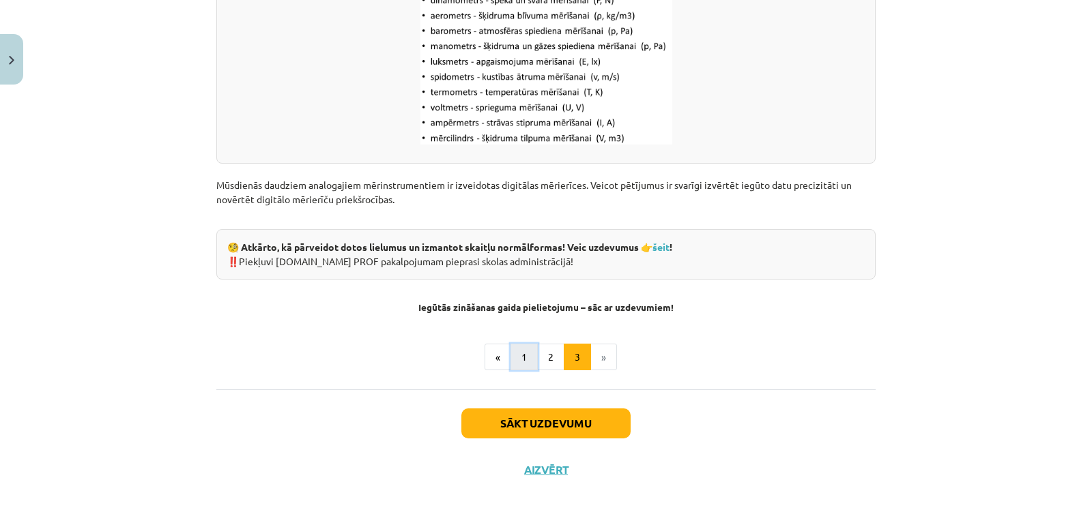
click at [513, 353] on button "1" at bounding box center [523, 357] width 27 height 27
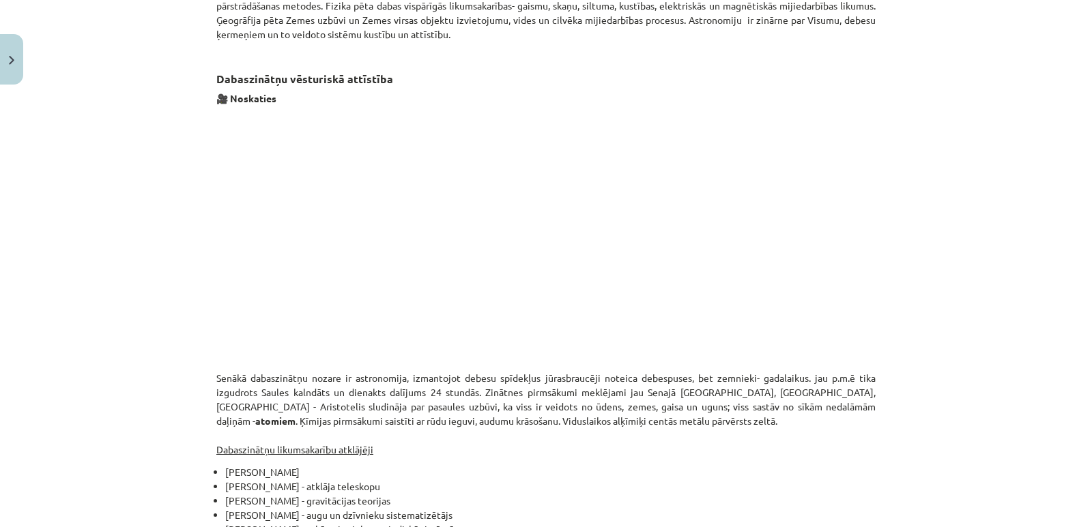
scroll to position [722, 0]
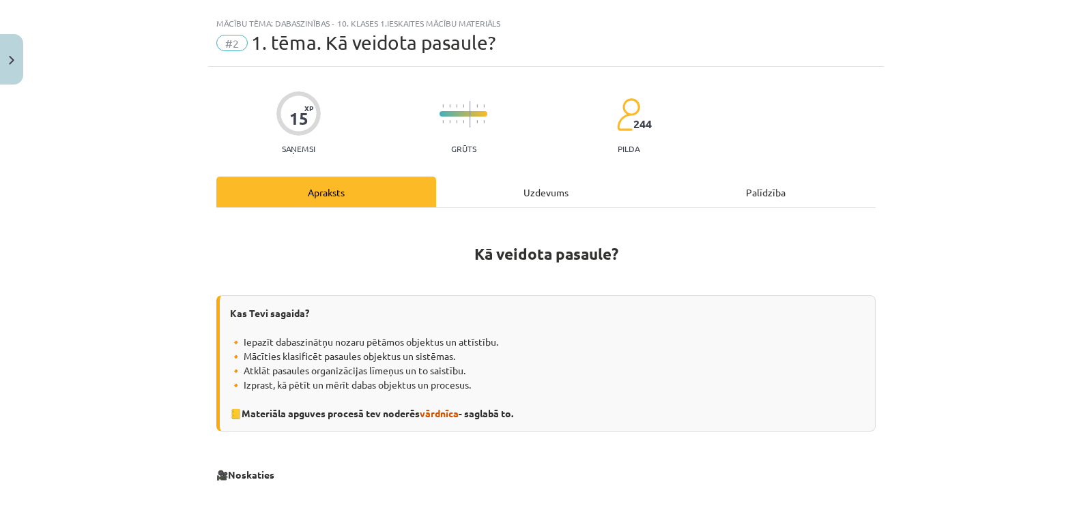
click at [543, 190] on div "Uzdevums" at bounding box center [546, 192] width 220 height 31
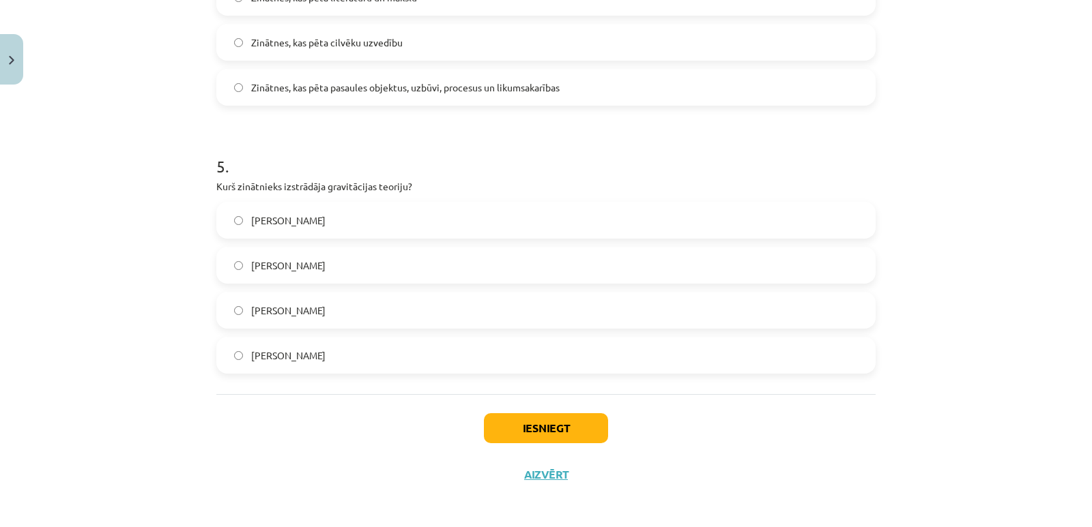
scroll to position [1216, 0]
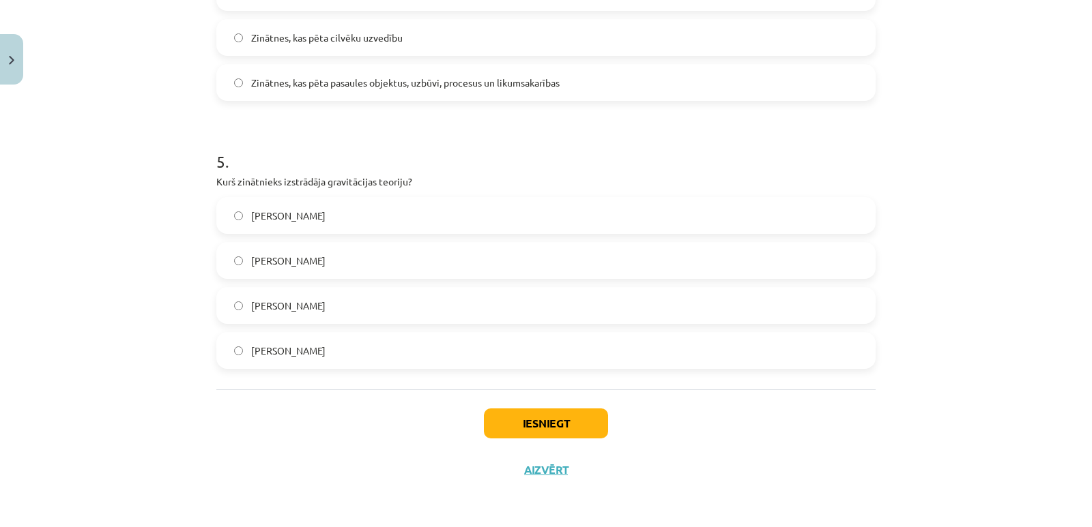
click at [259, 349] on span "Īzaks Ņūtons" at bounding box center [288, 351] width 74 height 14
click at [523, 424] on button "Iesniegt" at bounding box center [546, 424] width 124 height 30
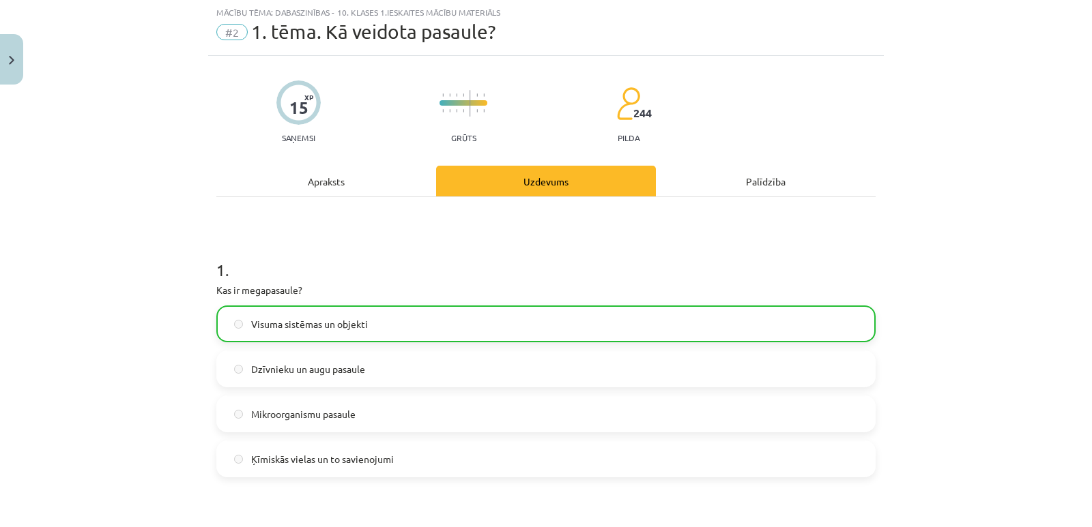
scroll to position [31, 0]
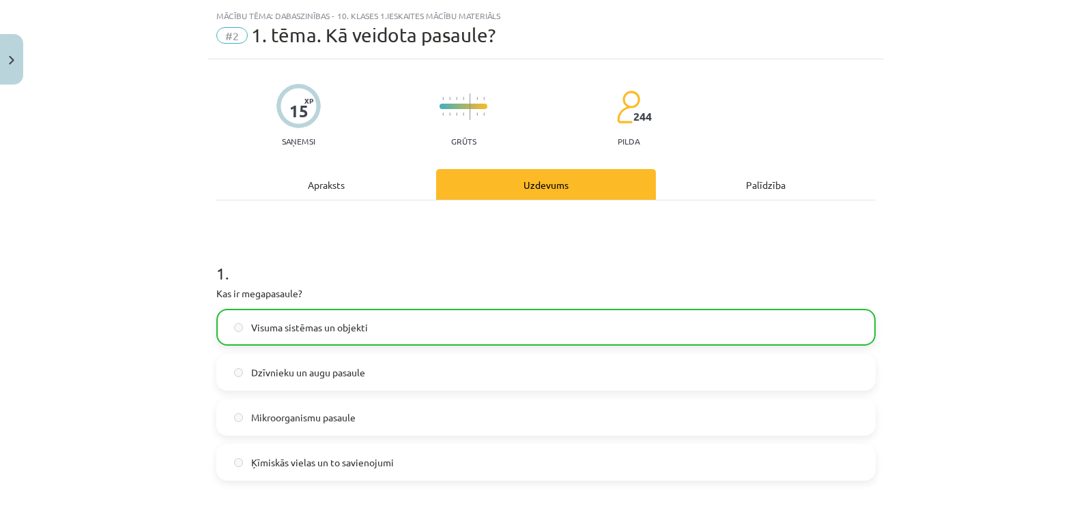
drag, startPoint x: 334, startPoint y: 181, endPoint x: 388, endPoint y: 203, distance: 58.8
click at [334, 181] on div "Apraksts" at bounding box center [326, 184] width 220 height 31
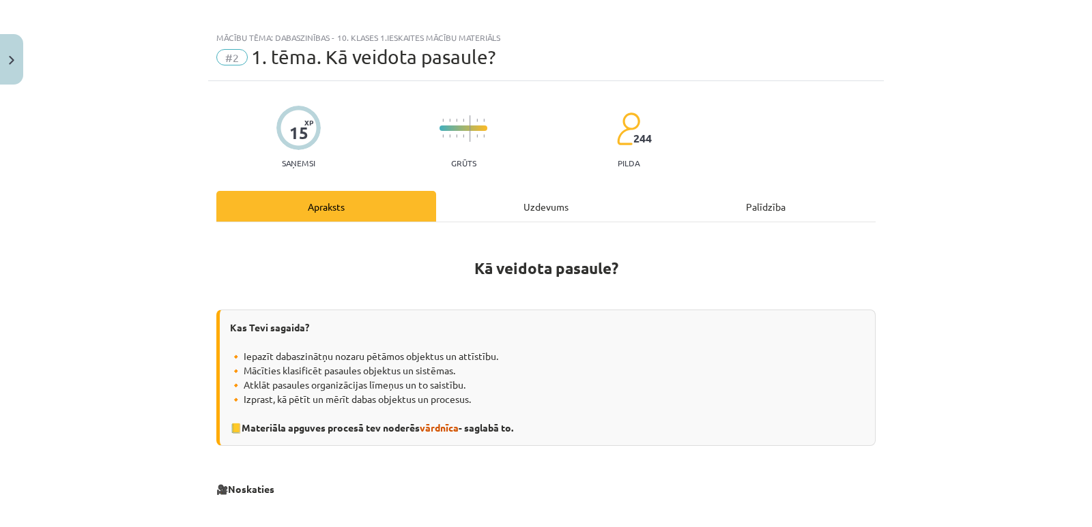
scroll to position [0, 0]
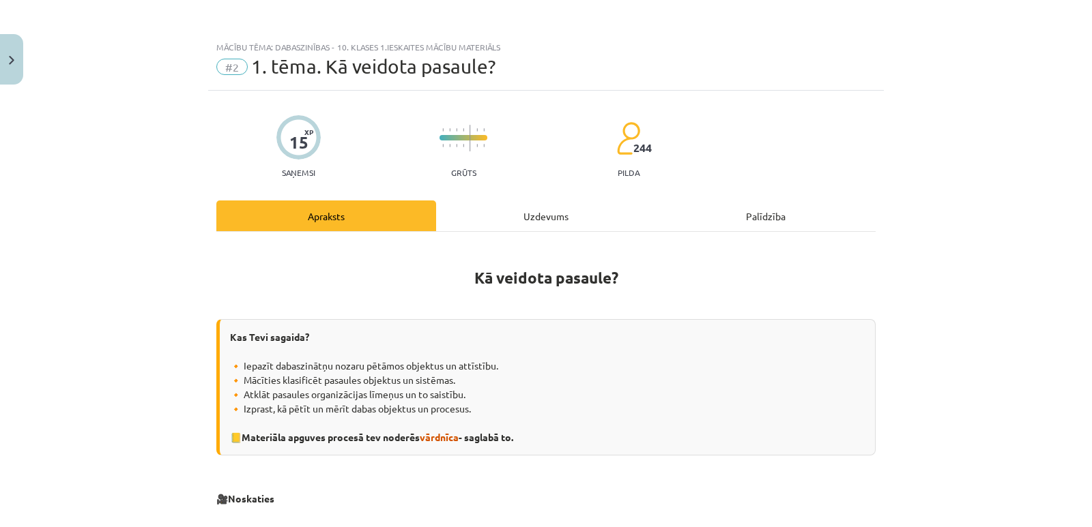
click at [560, 217] on div "Uzdevums" at bounding box center [546, 216] width 220 height 31
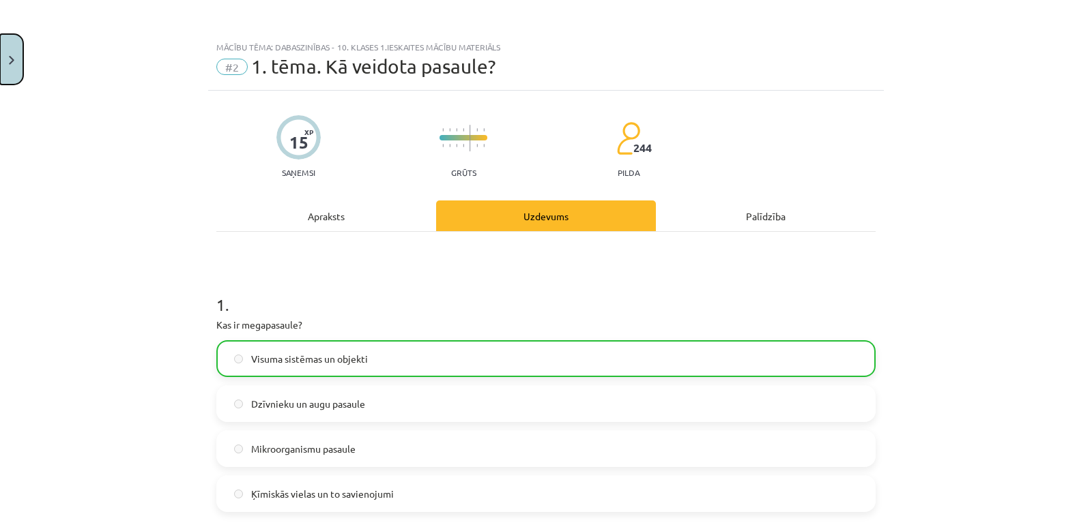
click at [15, 59] on button "Close" at bounding box center [11, 59] width 23 height 50
